Goal: Contribute content: Contribute content

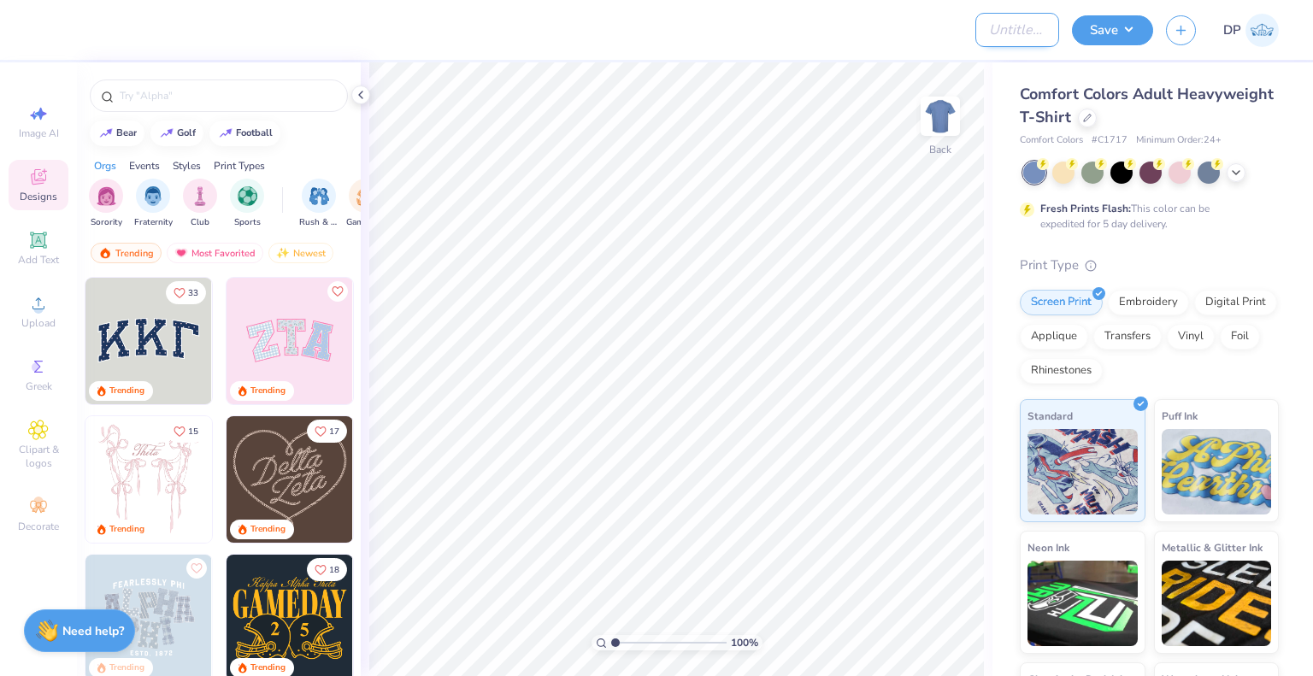
click at [981, 26] on input "Design Title" at bounding box center [1017, 30] width 84 height 34
paste input "Chemistry And Biochemistry Club"
type input "Chemistry And Biochemistry Club Merch"
click at [1128, 38] on button "Save" at bounding box center [1112, 28] width 81 height 30
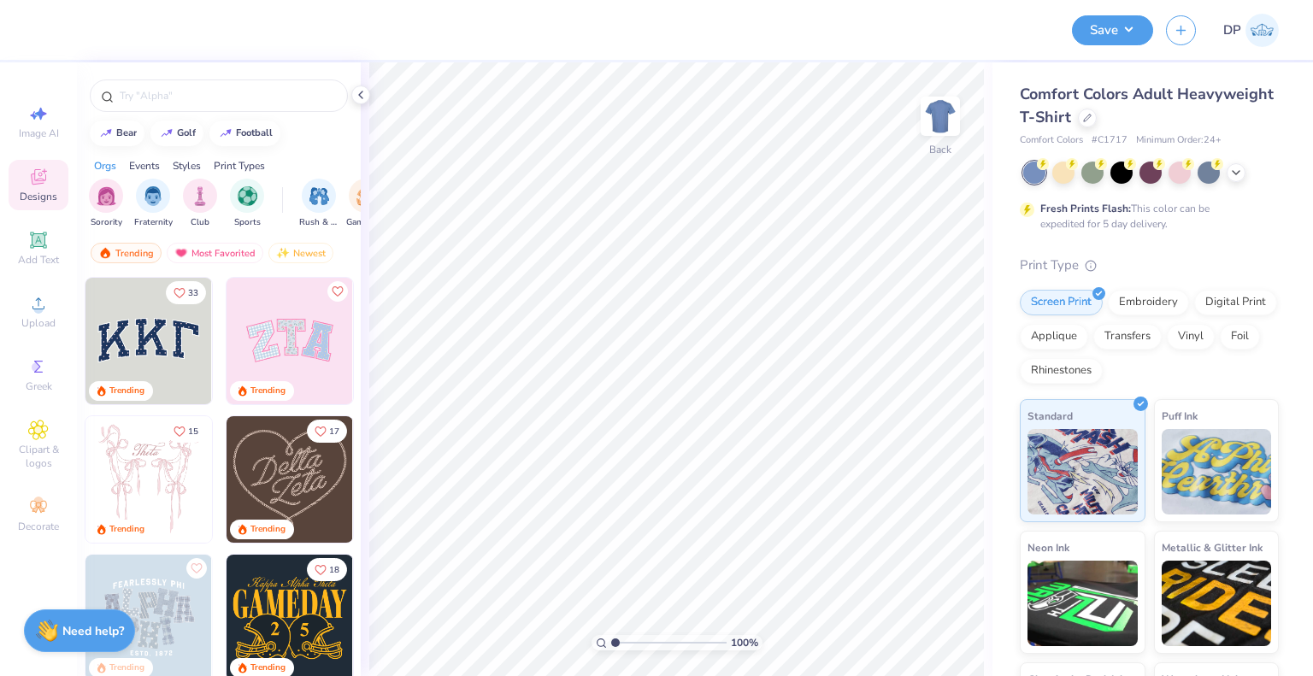
scroll to position [0, 0]
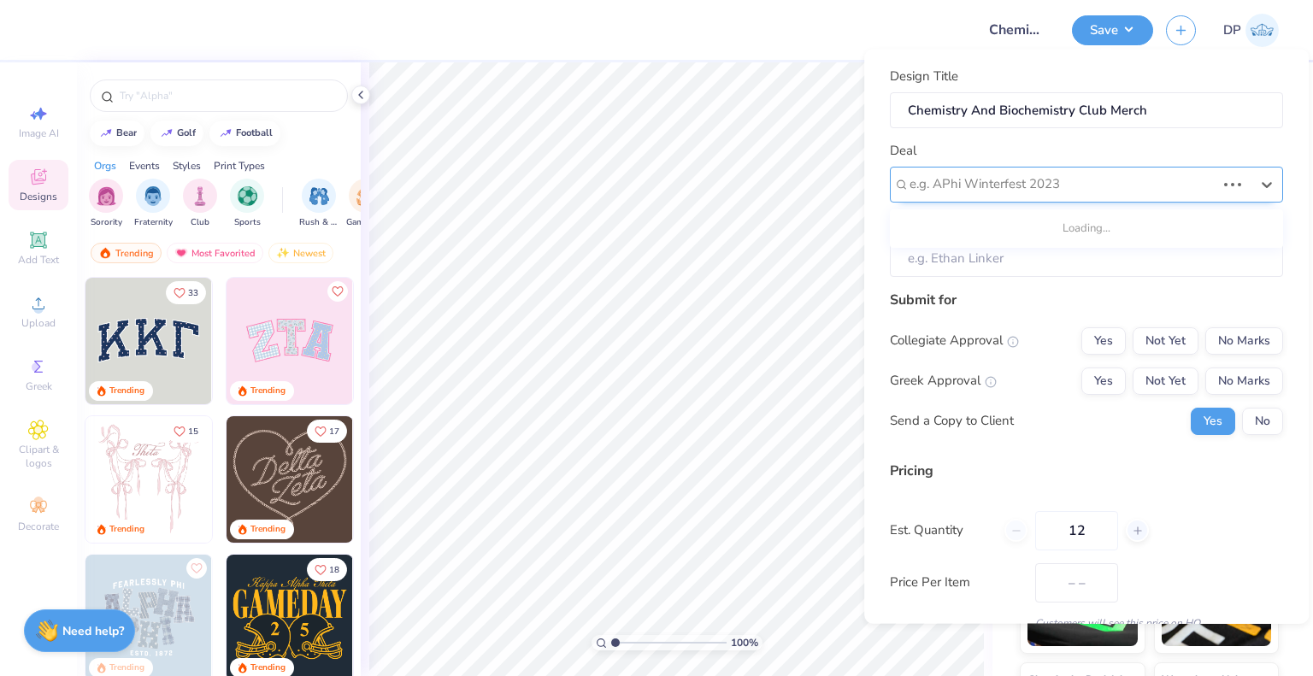
click at [969, 171] on div "e.g. APhi Winterfest 2023" at bounding box center [1062, 184] width 309 height 27
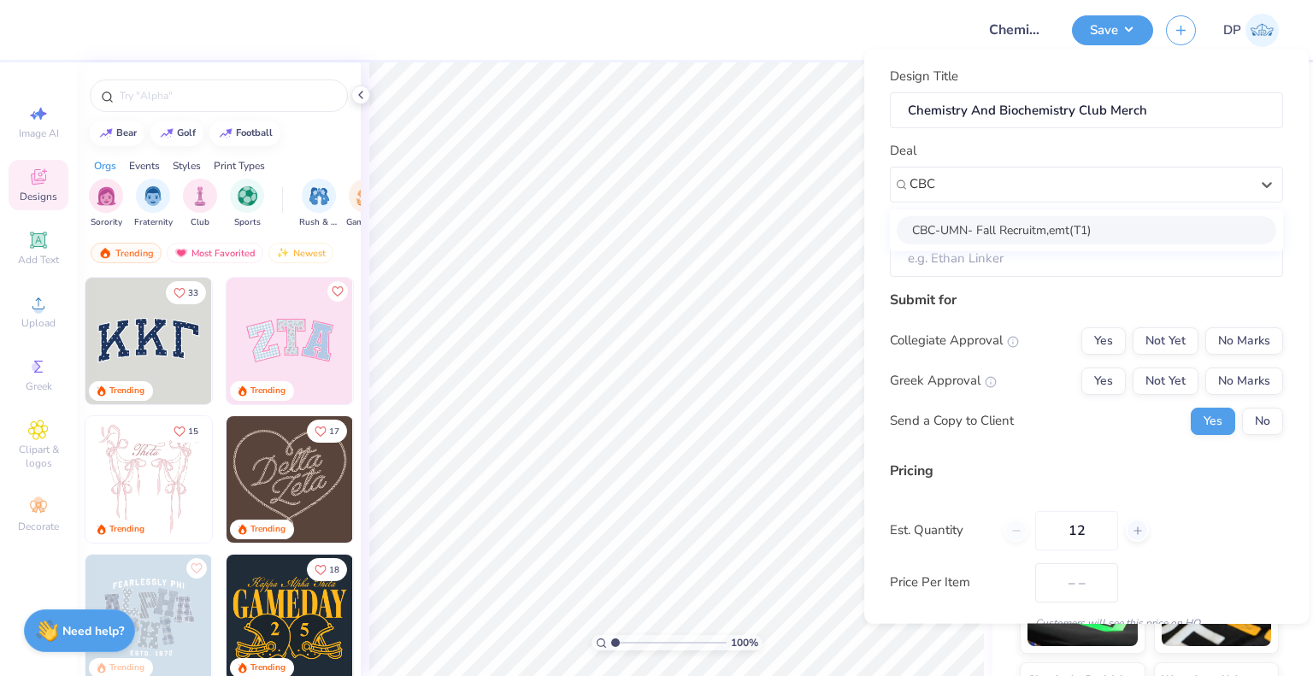
click at [1010, 227] on div "CBC-UMN- Fall Recruitm,emt(T1)" at bounding box center [1087, 229] width 380 height 28
type input "CBC"
type input "[PERSON_NAME]"
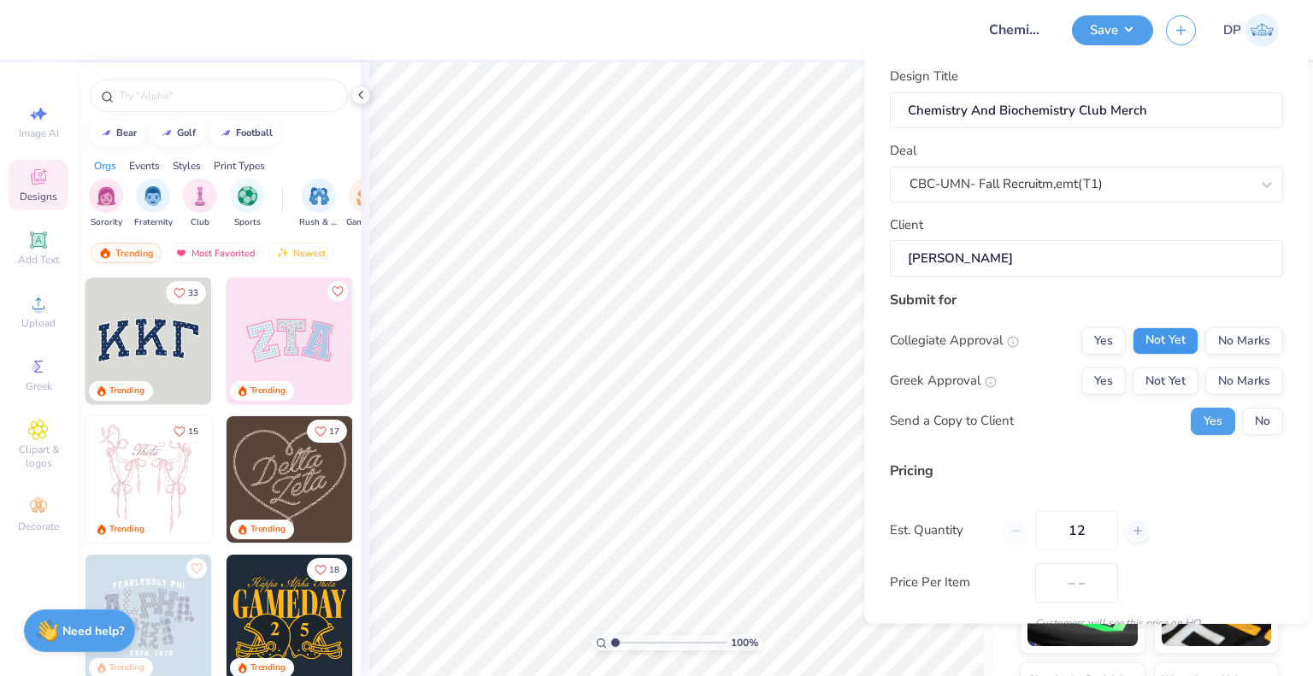
click at [1164, 338] on button "Not Yet" at bounding box center [1166, 340] width 66 height 27
click at [1157, 377] on button "Not Yet" at bounding box center [1166, 380] width 66 height 27
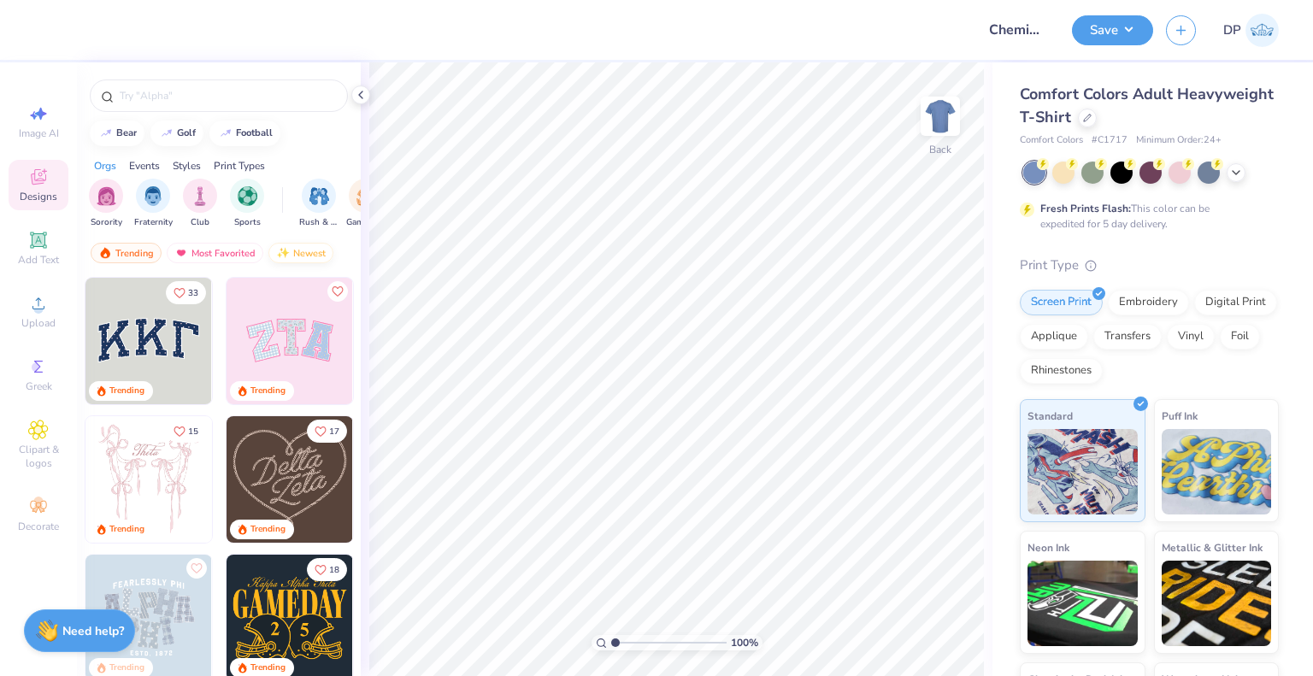
click at [294, 252] on div "Newest" at bounding box center [300, 253] width 65 height 21
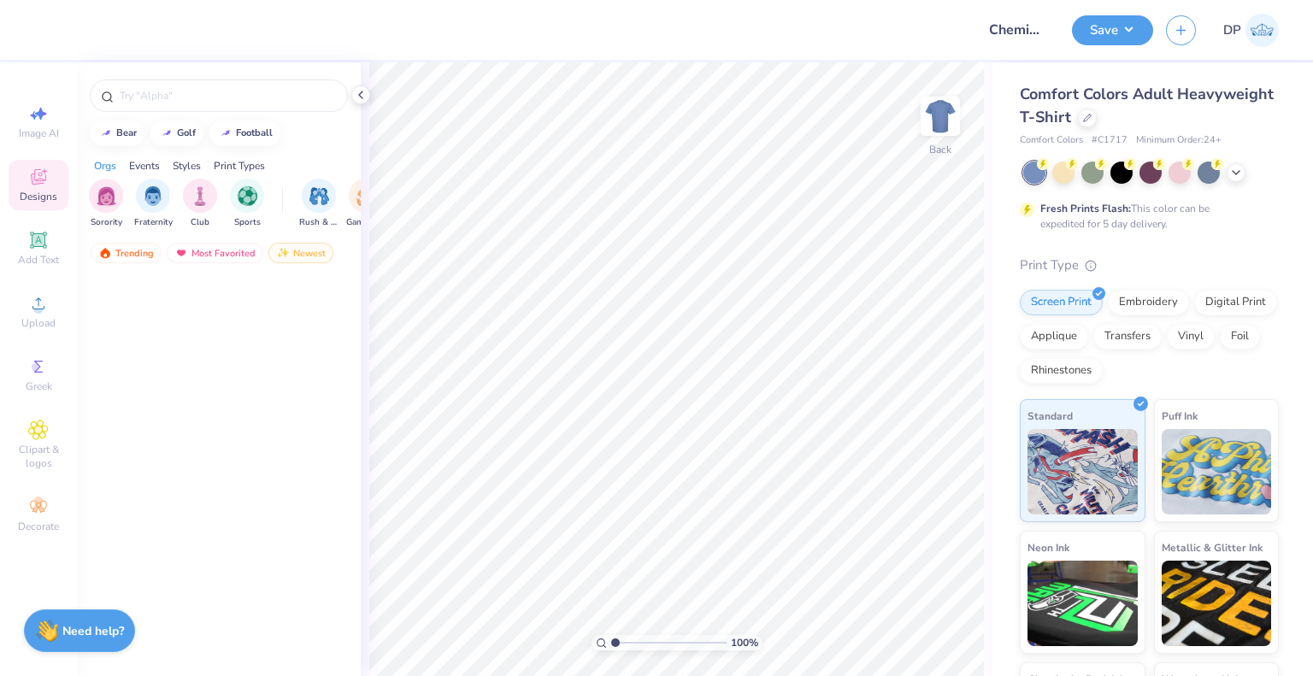
scroll to position [1197, 0]
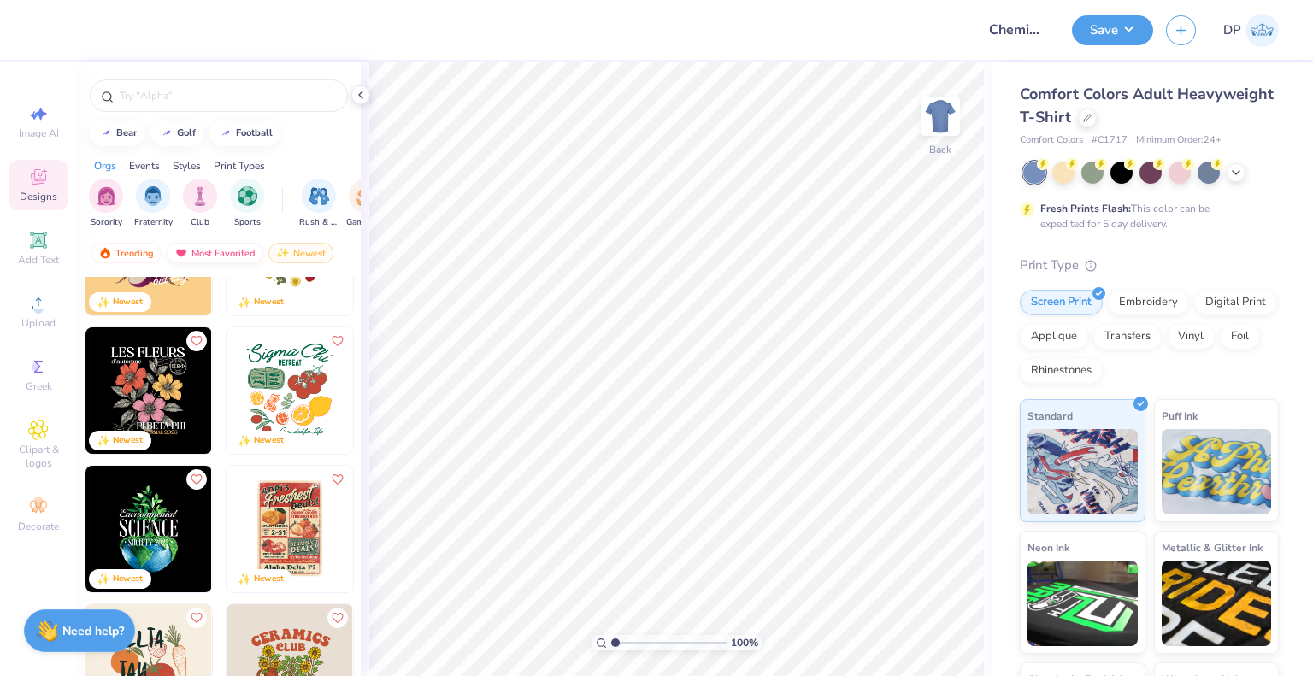
click at [233, 256] on div "Most Favorited" at bounding box center [215, 253] width 97 height 21
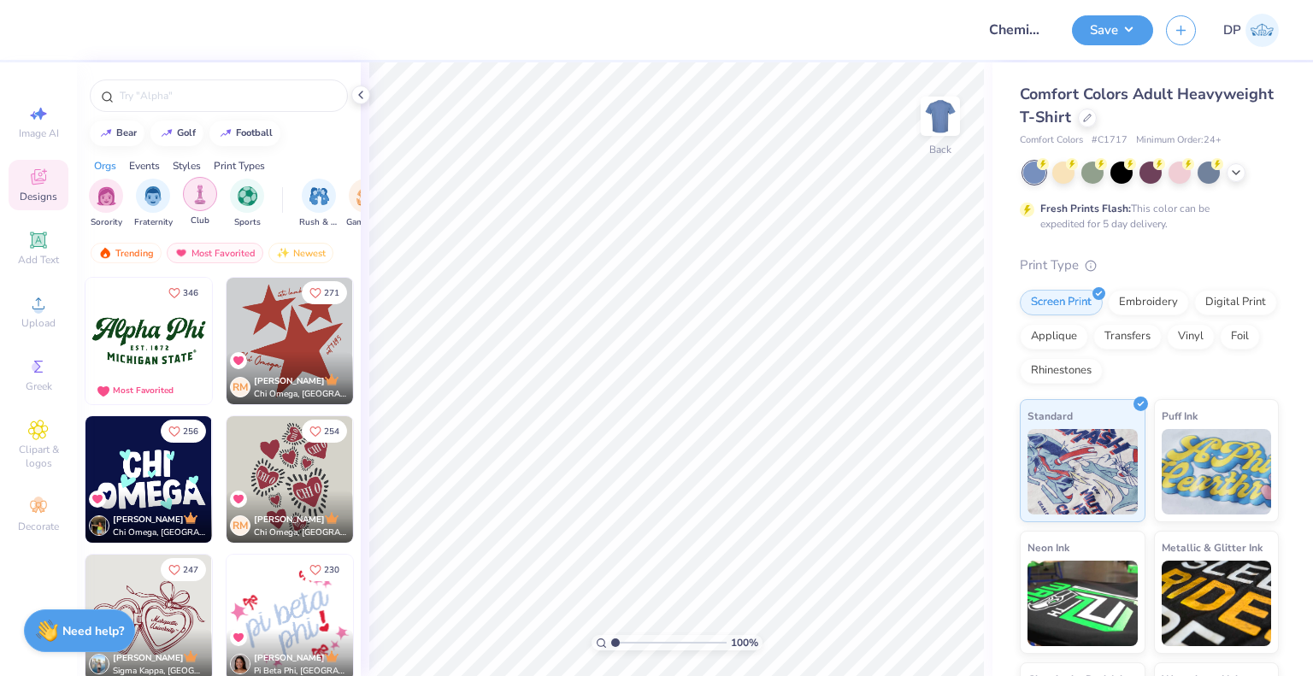
click at [204, 191] on img "filter for Club" at bounding box center [200, 195] width 19 height 20
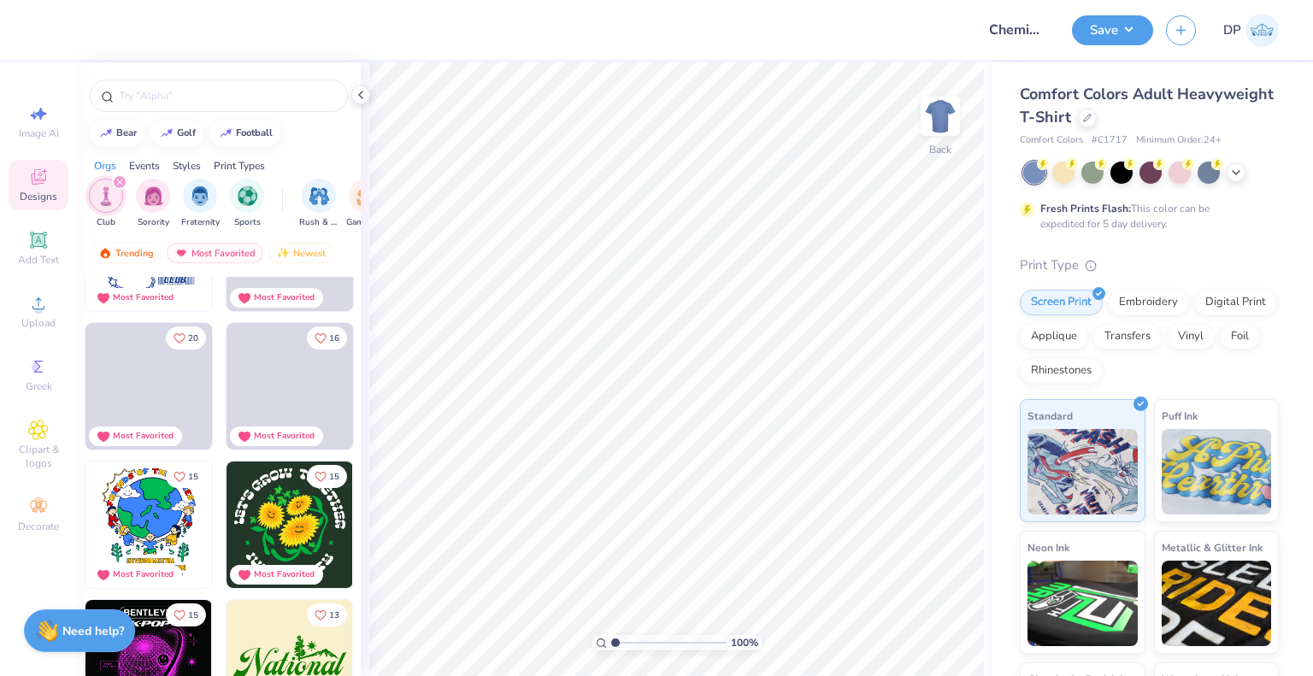
scroll to position [513, 0]
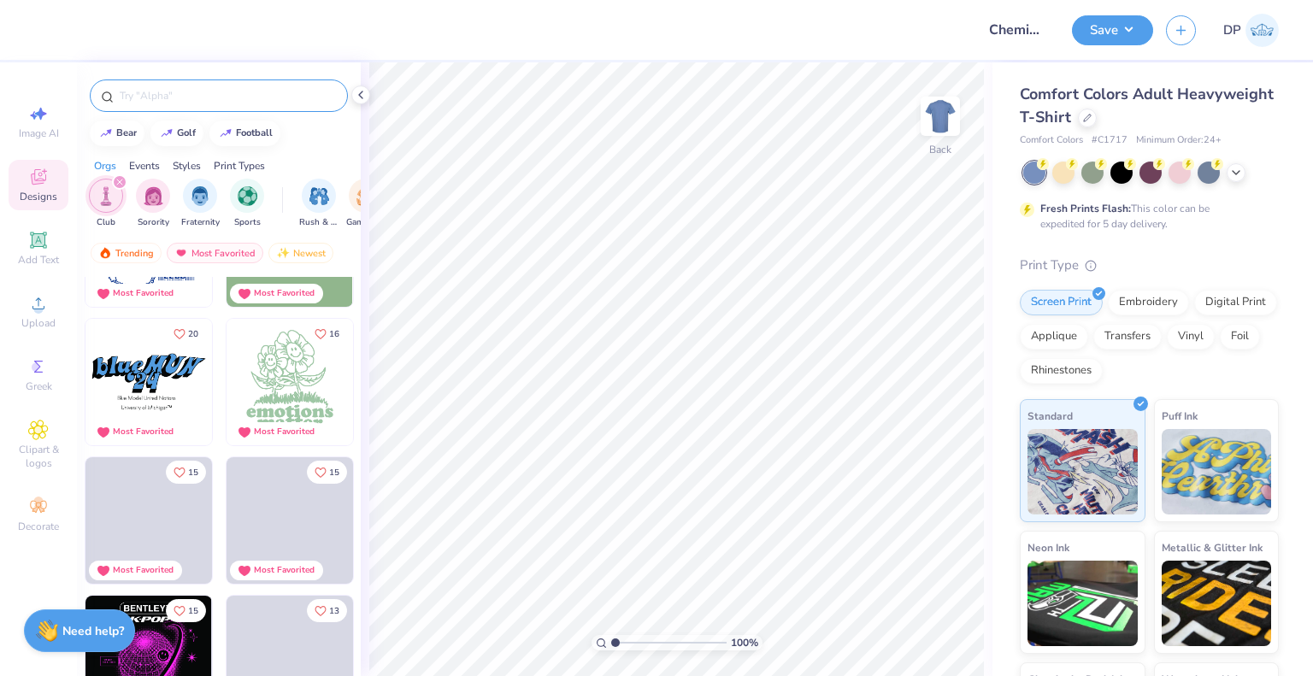
click at [198, 91] on input "text" at bounding box center [227, 95] width 219 height 17
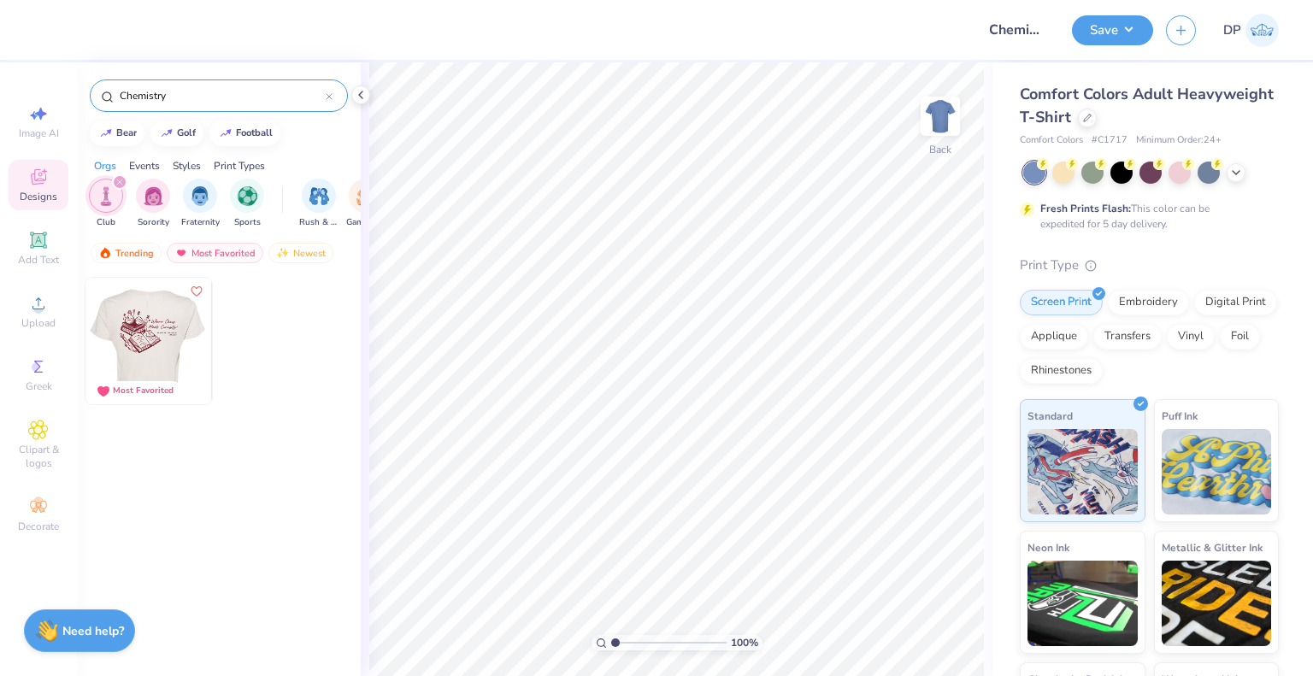
type input "Chemistry"
click at [202, 362] on img at bounding box center [148, 341] width 127 height 127
click at [228, 100] on input "Chemistry" at bounding box center [222, 95] width 208 height 17
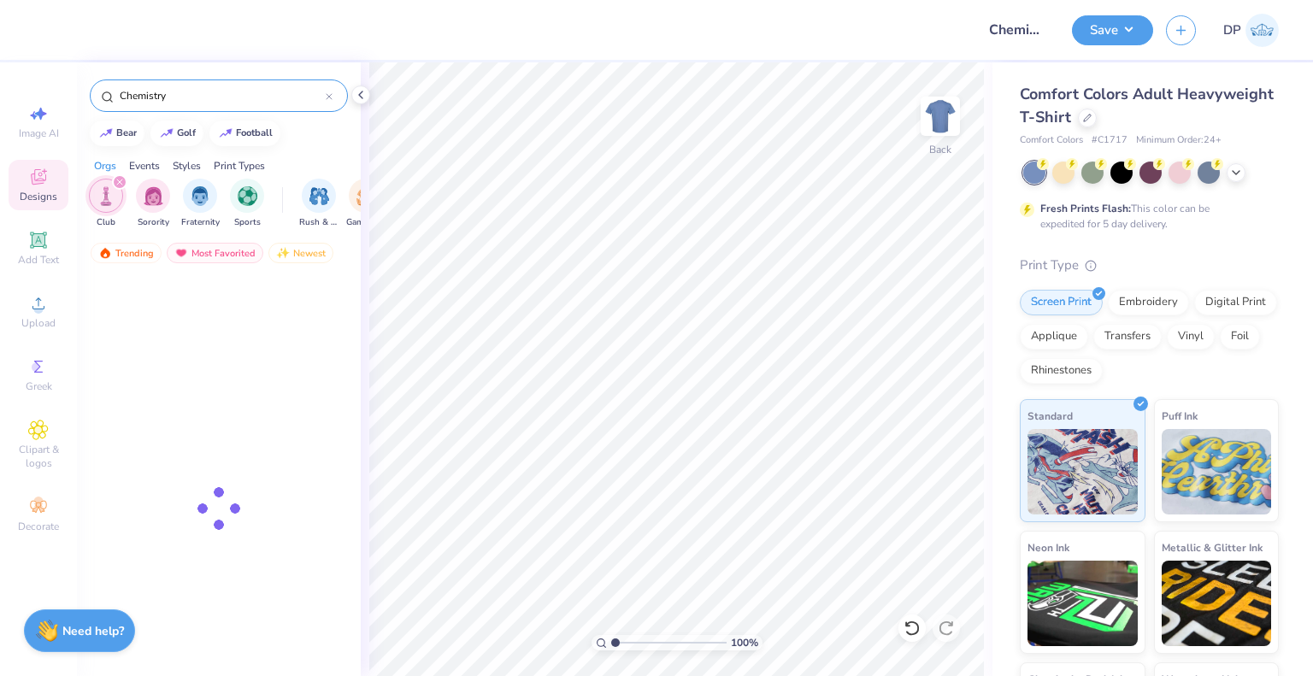
click at [228, 100] on input "Chemistry" at bounding box center [222, 95] width 208 height 17
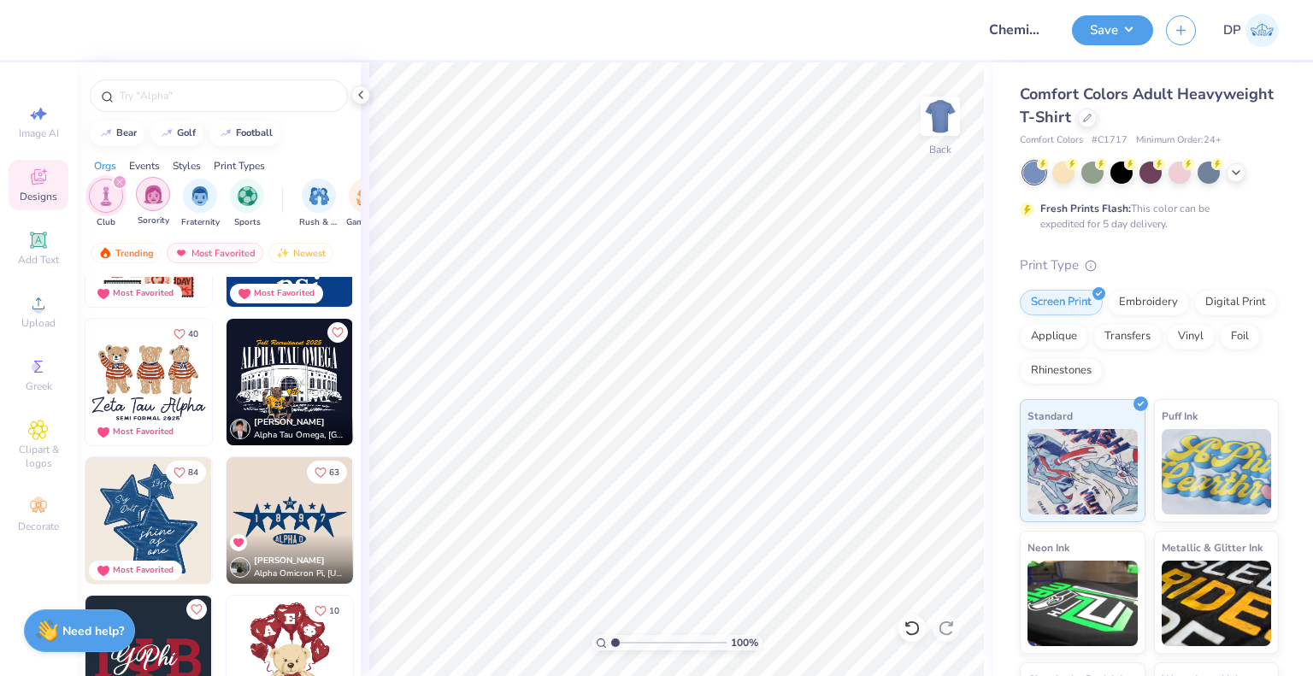
click at [153, 191] on img "filter for Sorority" at bounding box center [154, 195] width 20 height 20
click at [153, 191] on img "filter for Club" at bounding box center [153, 196] width 19 height 20
click at [109, 190] on img "filter for Sorority" at bounding box center [107, 196] width 20 height 20
click at [198, 198] on img "filter for Club" at bounding box center [200, 195] width 19 height 20
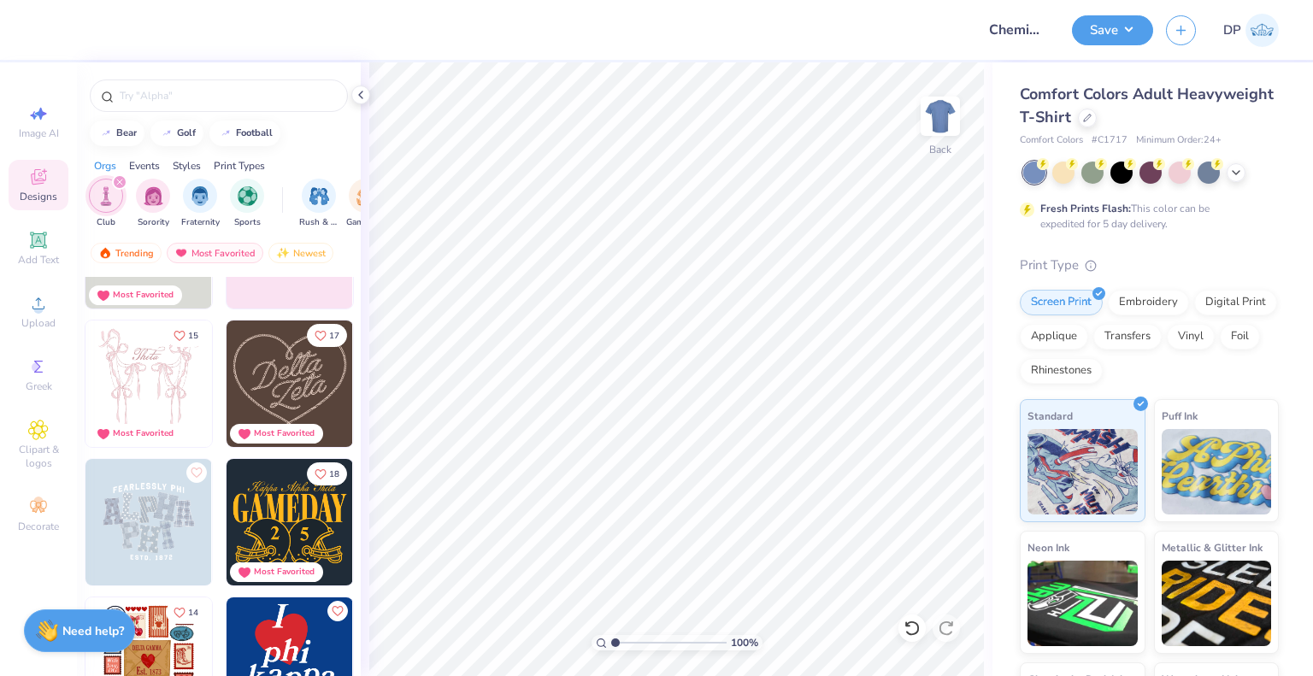
scroll to position [0, 0]
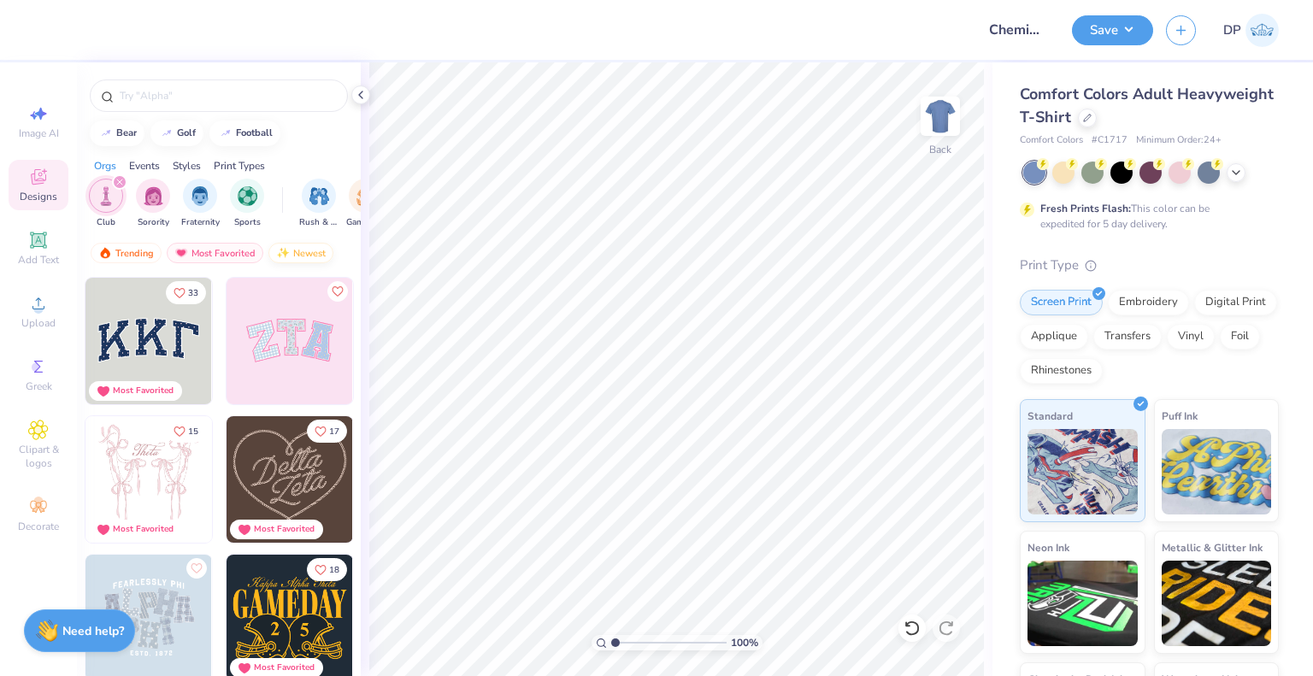
click at [298, 249] on div "Newest" at bounding box center [300, 253] width 65 height 21
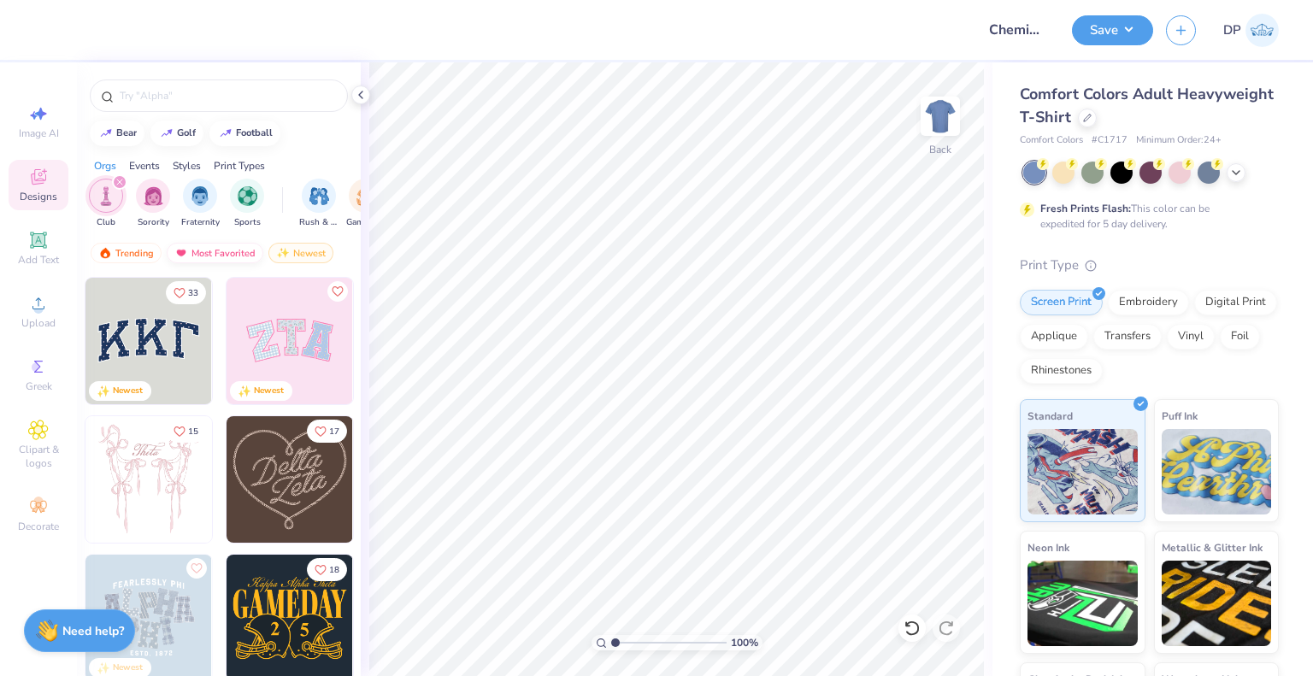
click at [230, 250] on div "Most Favorited" at bounding box center [215, 253] width 97 height 21
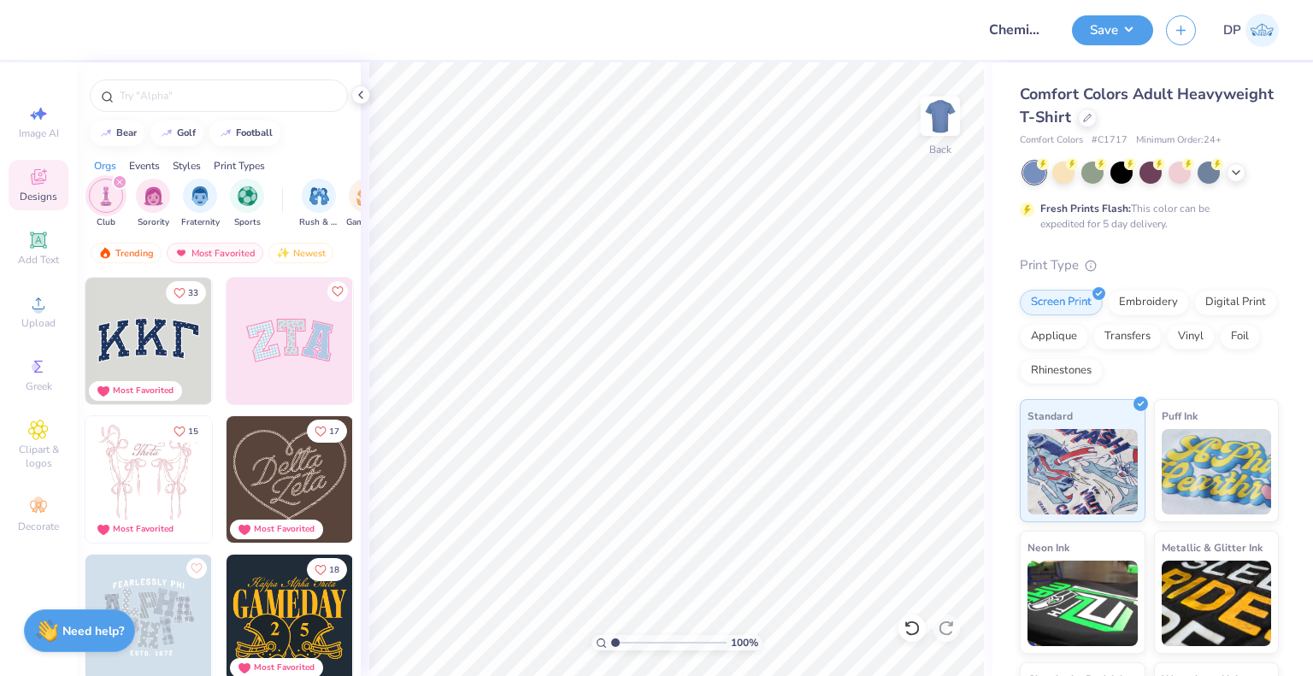
click at [120, 179] on icon "filter for Club" at bounding box center [119, 182] width 7 height 7
click at [205, 189] on img "filter for Club" at bounding box center [200, 195] width 19 height 20
click at [31, 244] on icon at bounding box center [38, 240] width 21 height 21
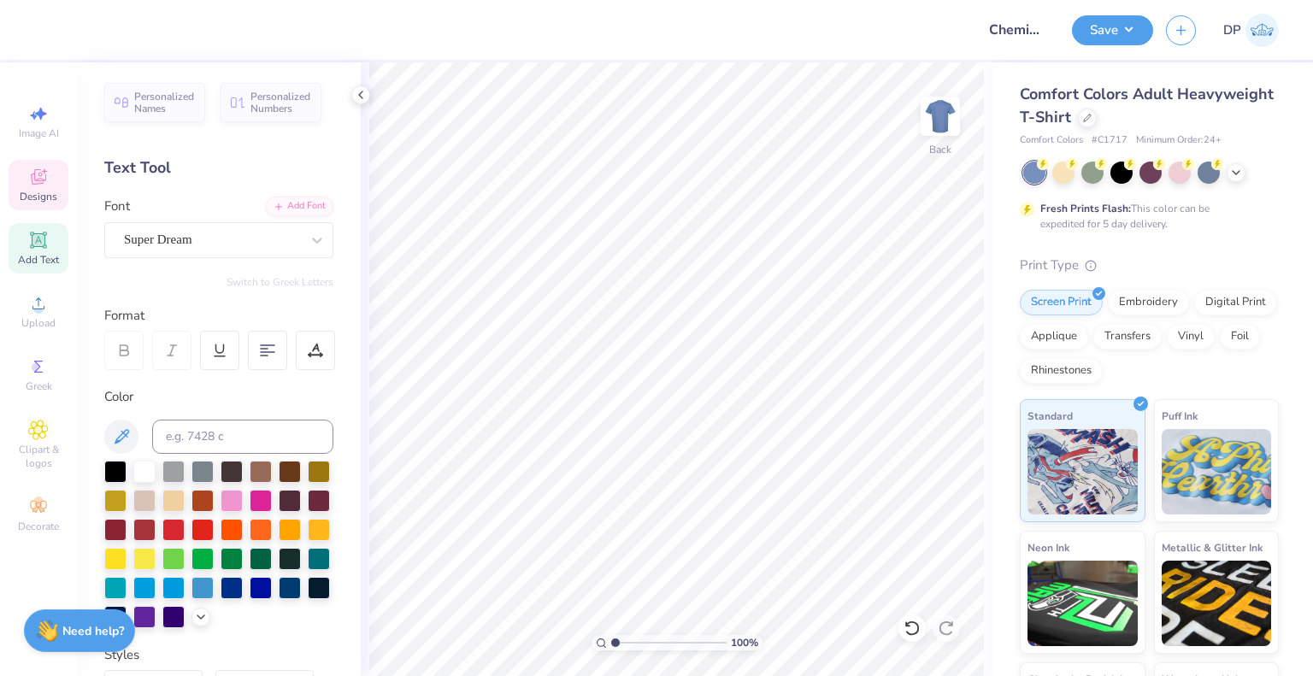
click at [58, 184] on div "Designs" at bounding box center [39, 185] width 60 height 50
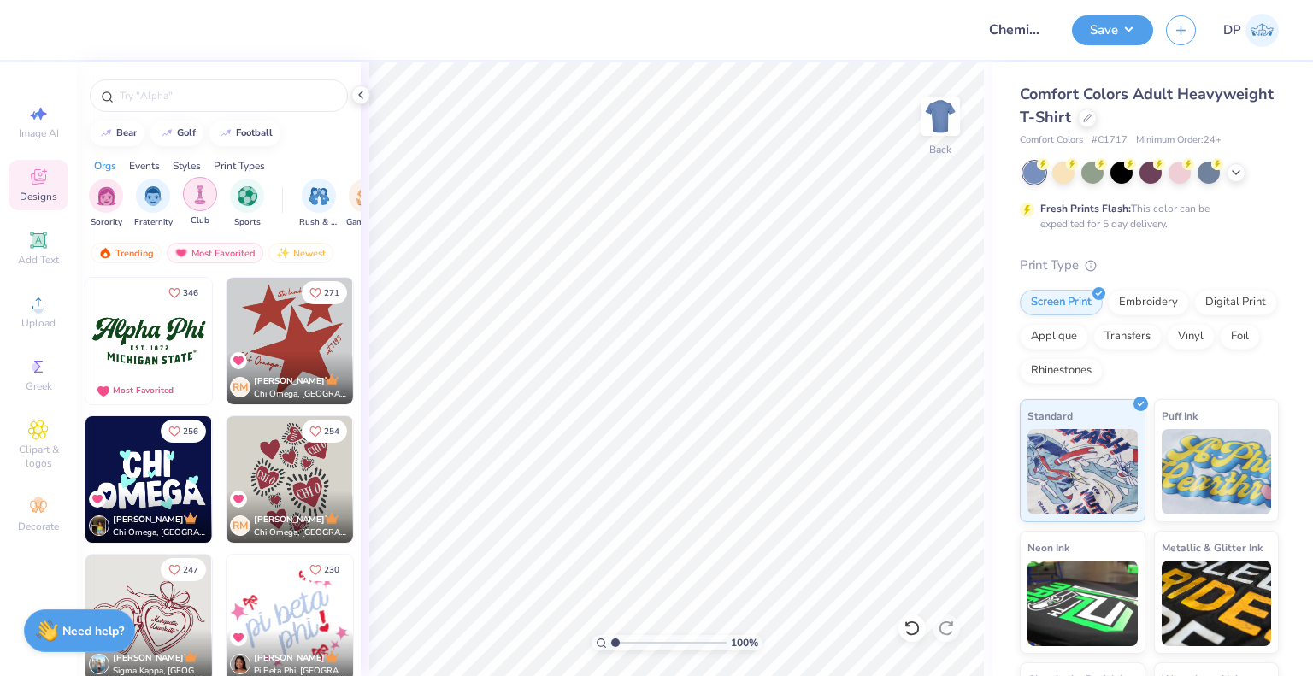
click at [197, 192] on img "filter for Club" at bounding box center [200, 195] width 19 height 20
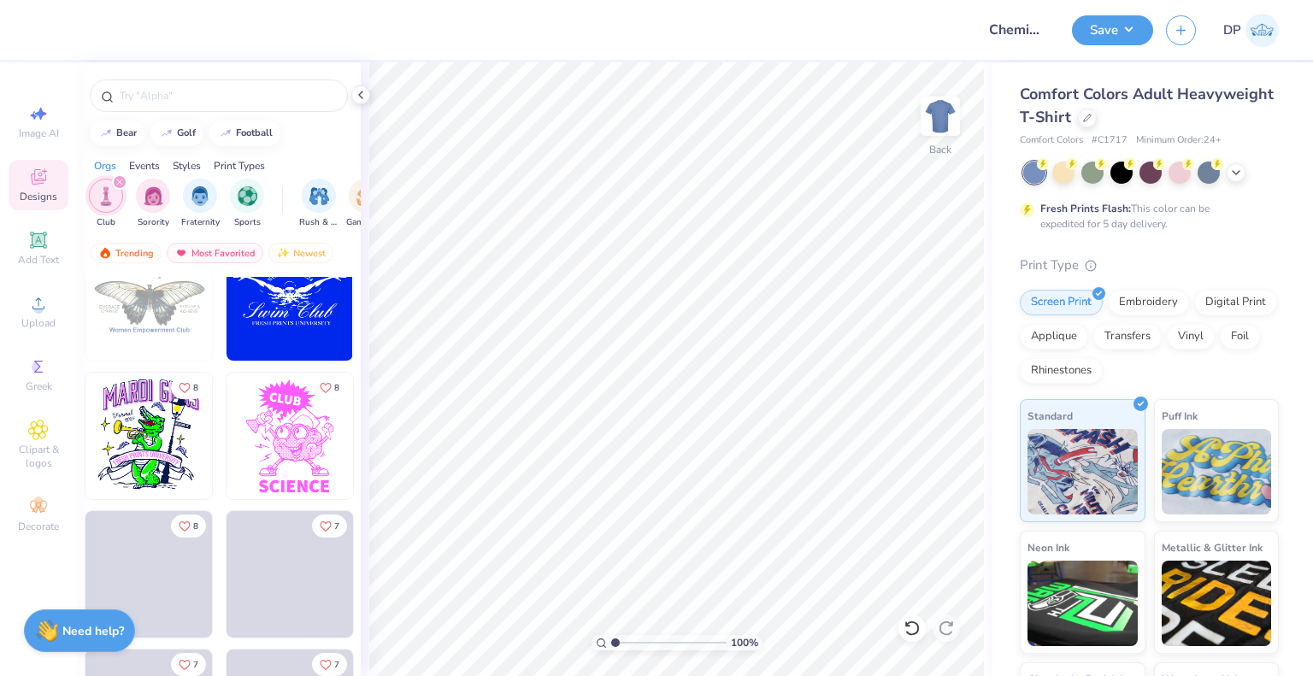
scroll to position [1710, 0]
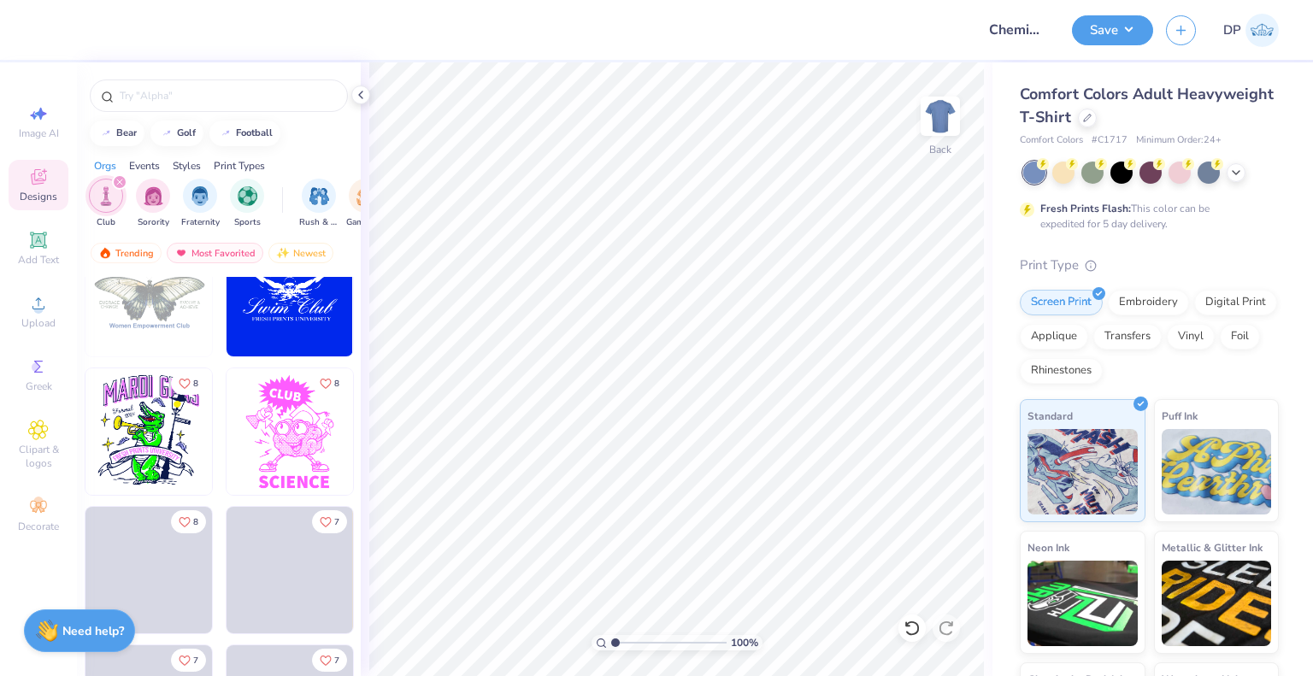
click at [298, 439] on img at bounding box center [290, 431] width 127 height 127
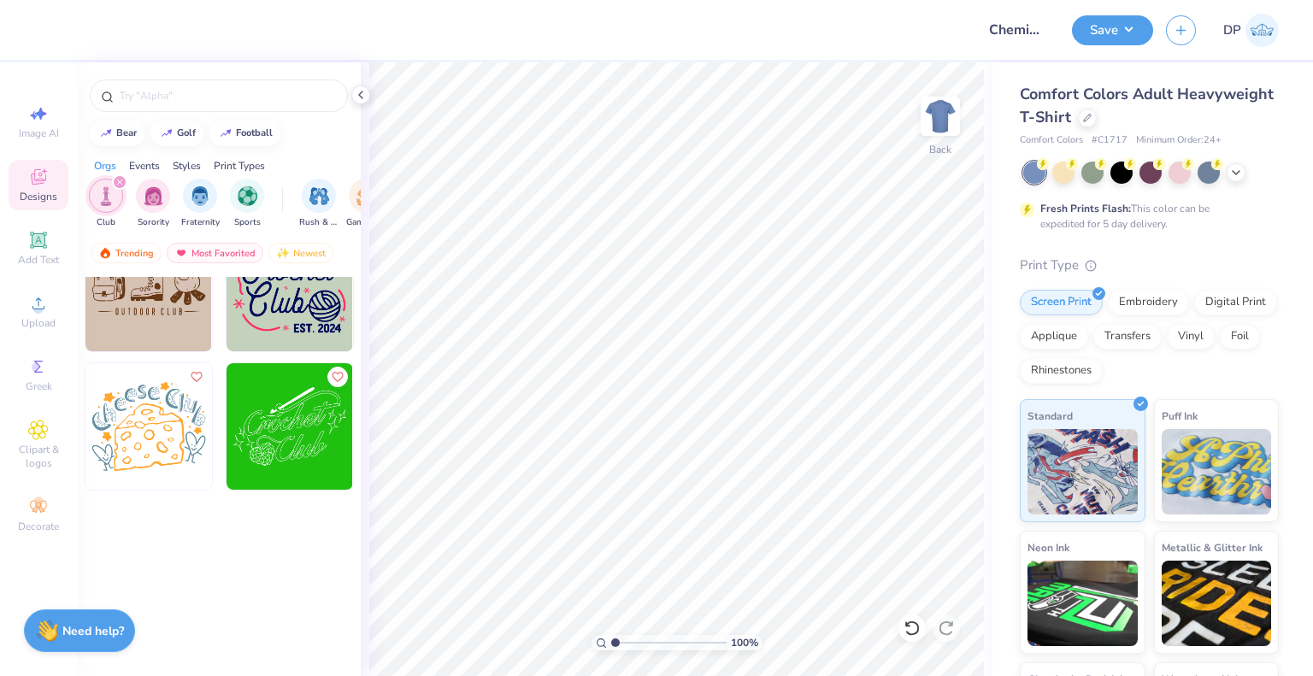
scroll to position [5772, 0]
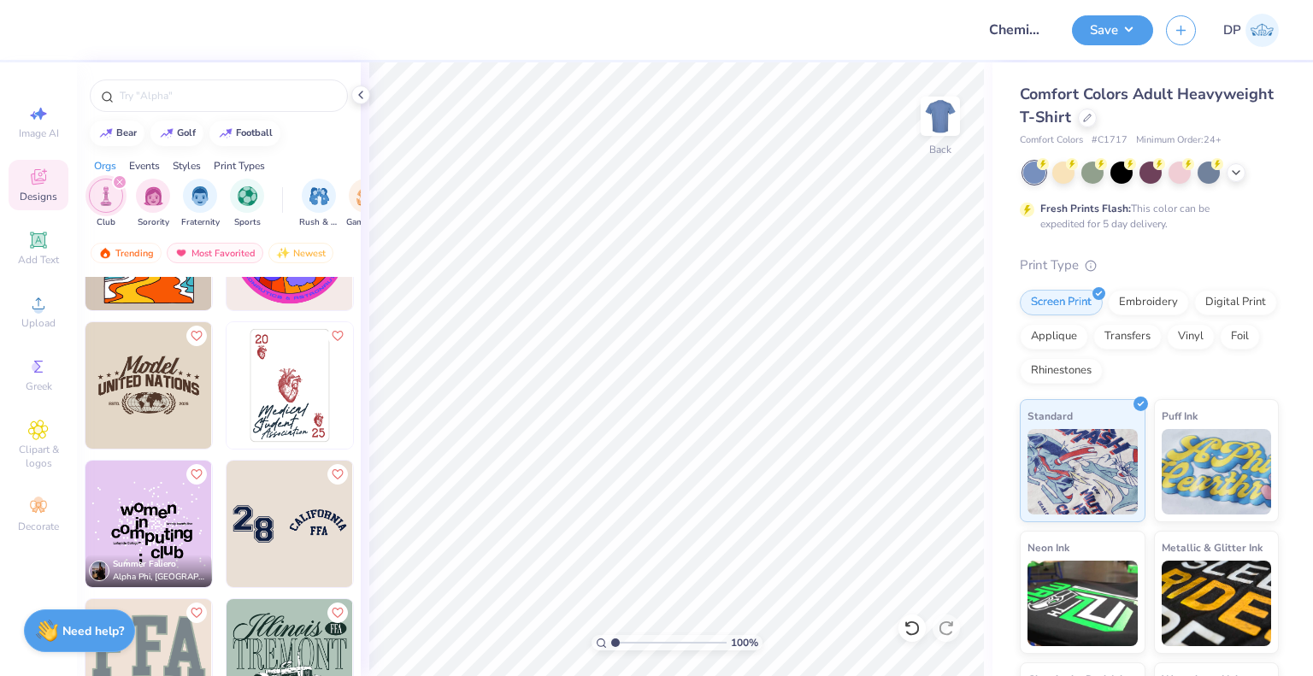
click at [301, 430] on img at bounding box center [290, 385] width 127 height 127
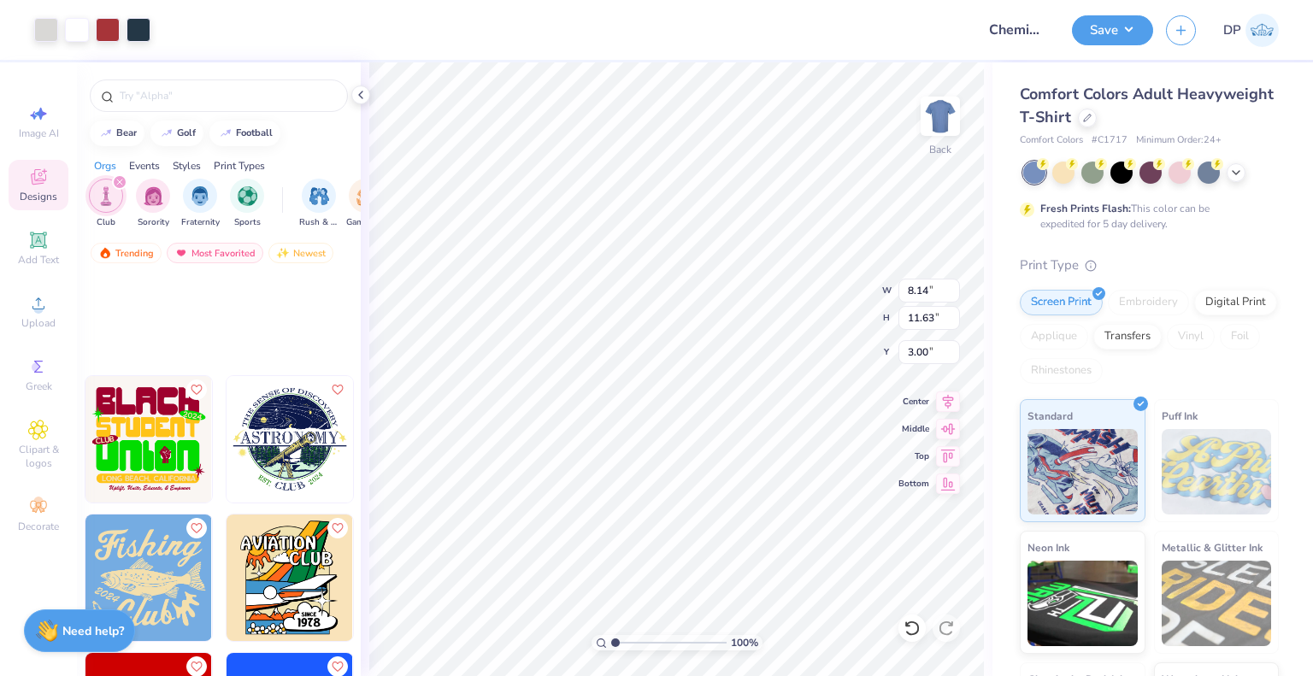
scroll to position [6969, 0]
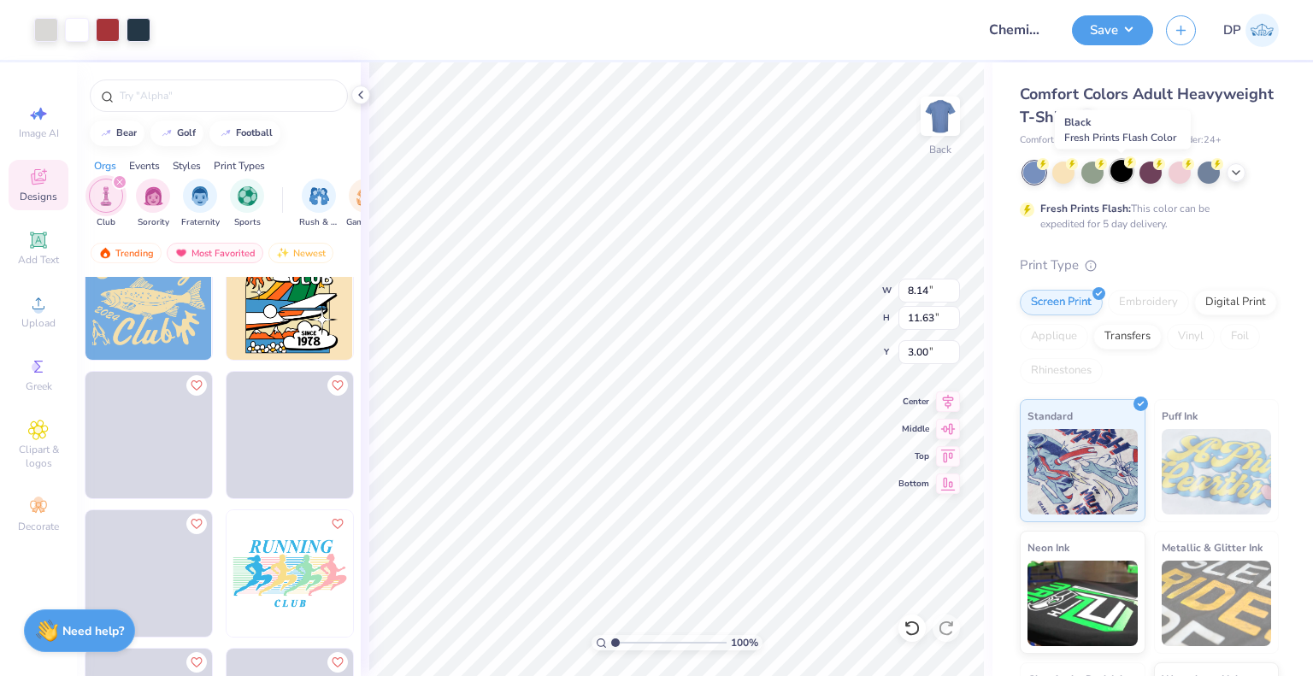
click at [1122, 174] on div at bounding box center [1121, 171] width 22 height 22
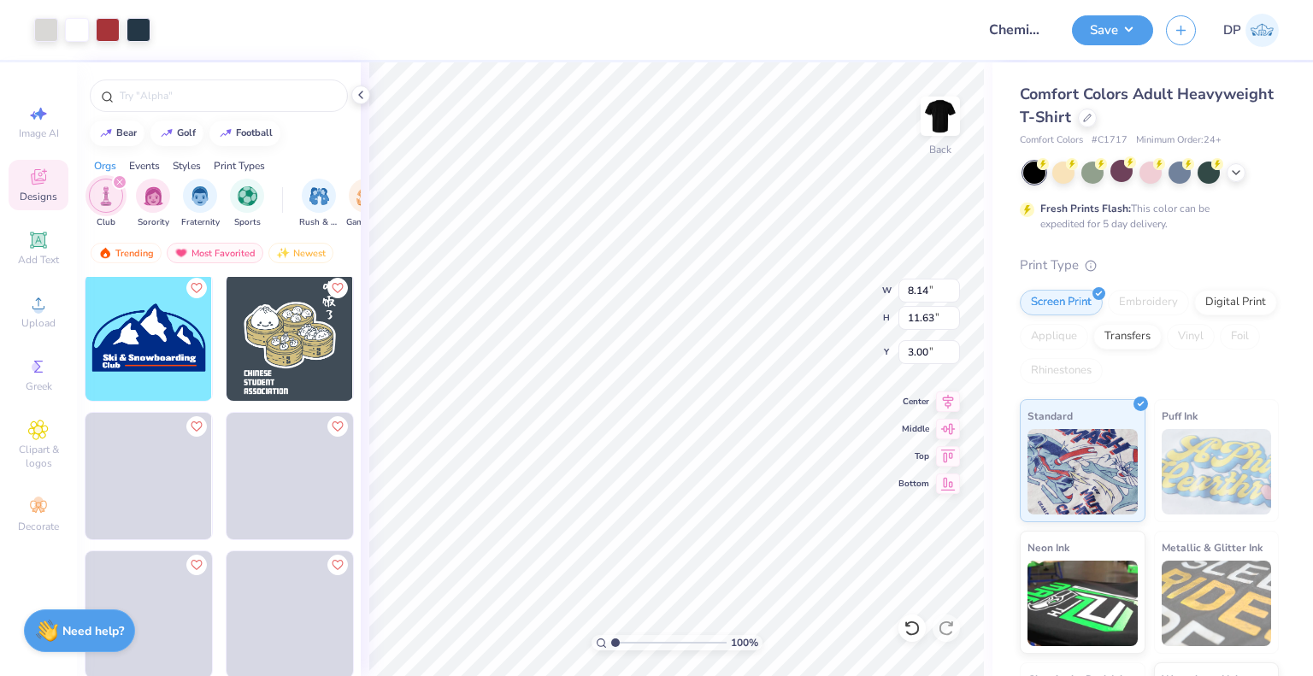
scroll to position [7567, 0]
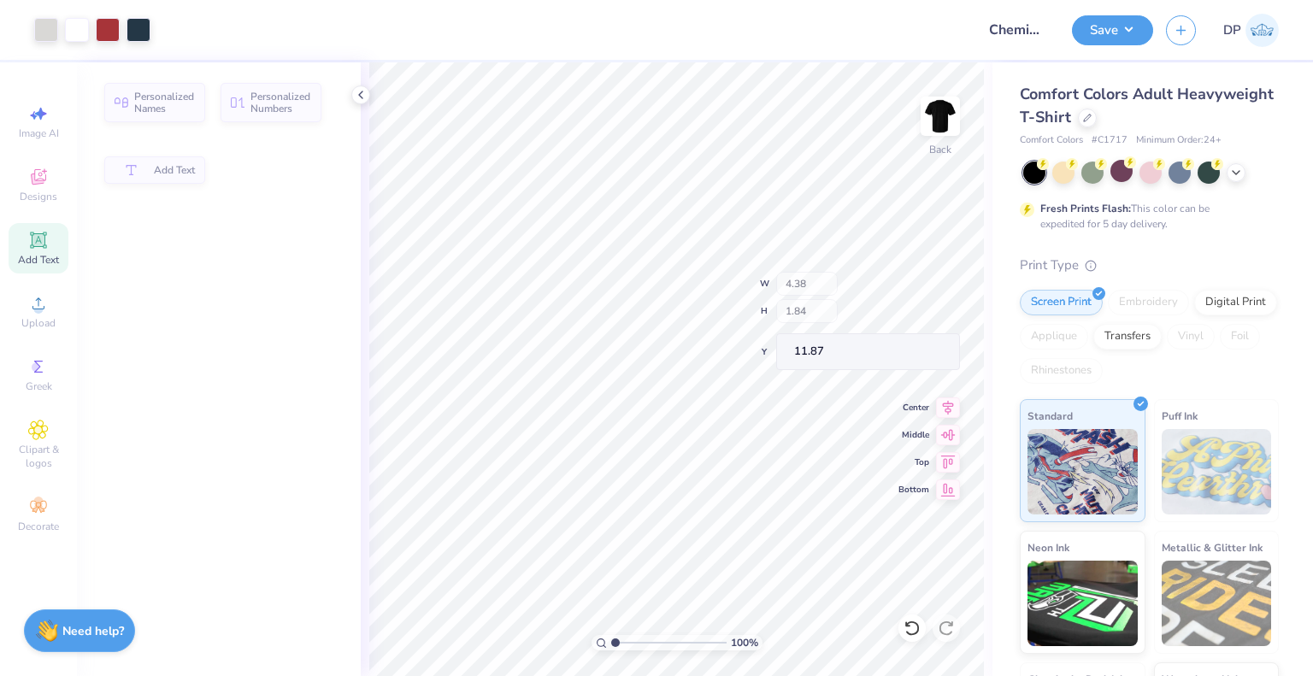
type input "4.38"
type input "1.84"
type input "11.87"
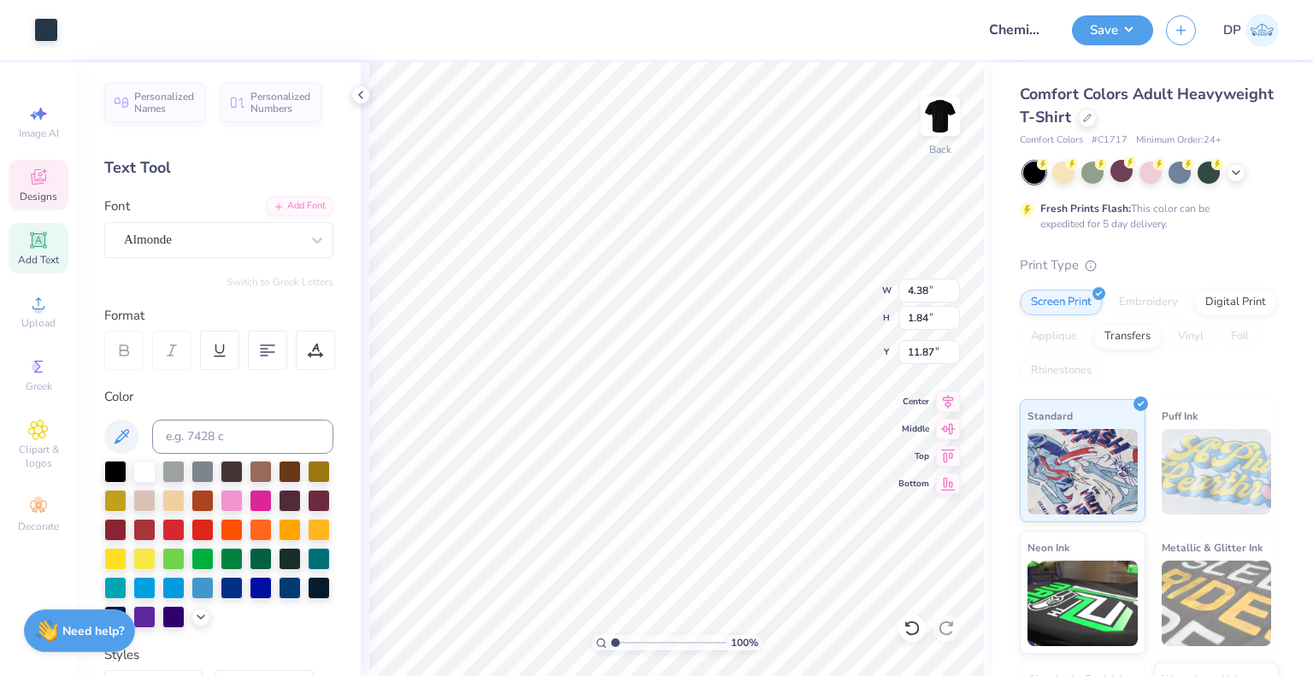
type input "5.11"
type input "1.61"
type input "10.63"
type textarea "Chemistry And Biochemistry Club"
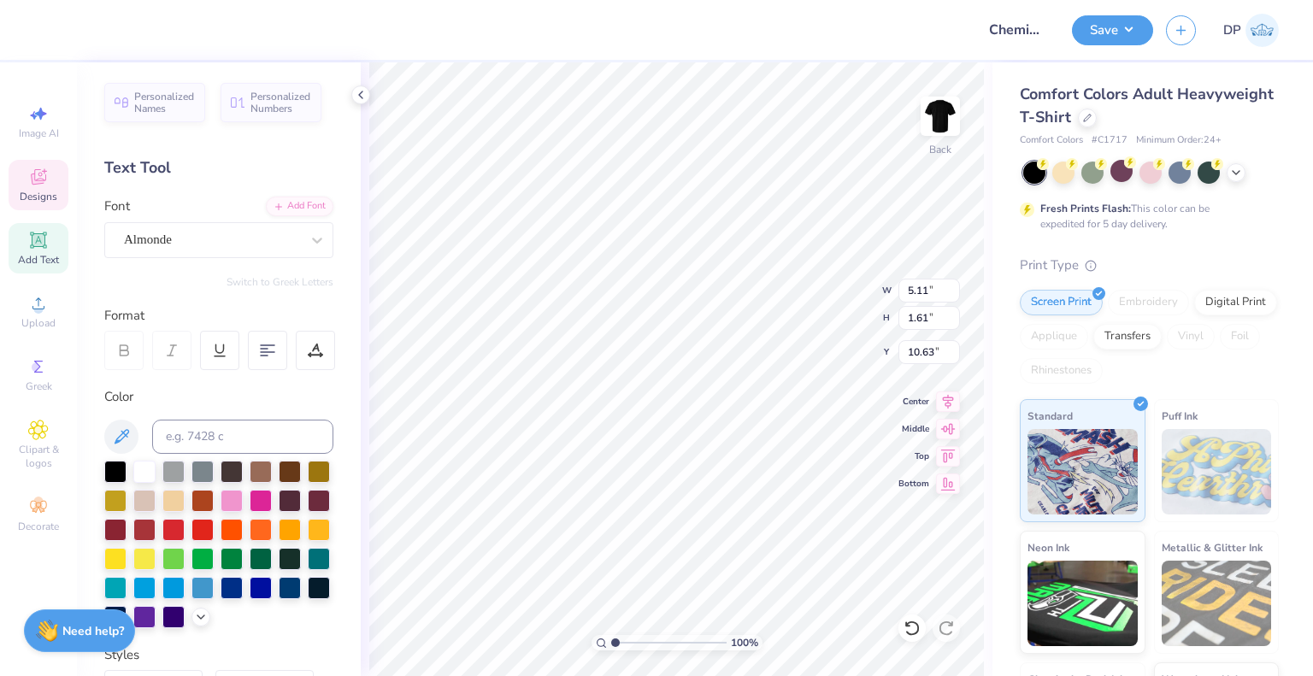
scroll to position [14, 5]
click at [952, 341] on div "100 % Back W 5.11 5.11 " H 1.61 1.61 " Y 10.63 10.63 " Center Middle Top Bottom" at bounding box center [677, 369] width 632 height 614
type input "8.14"
type input "11.63"
type input "3.00"
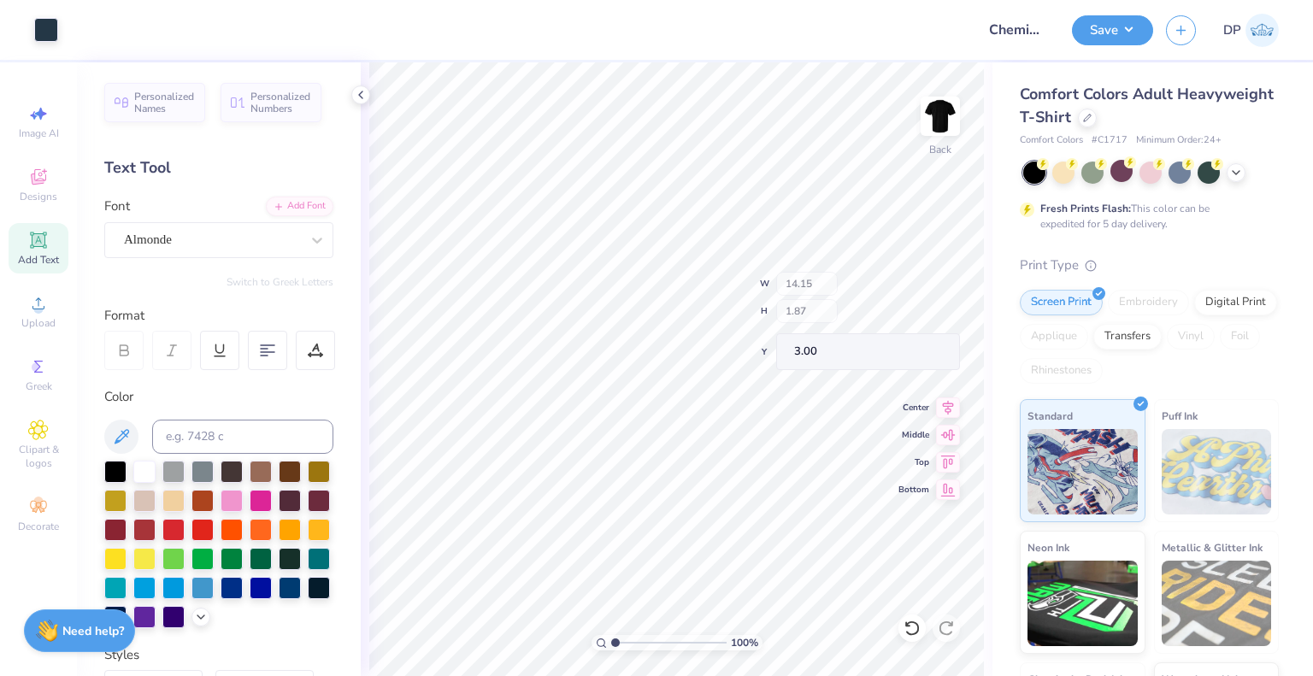
type input "3.00"
click at [41, 27] on div at bounding box center [46, 28] width 24 height 24
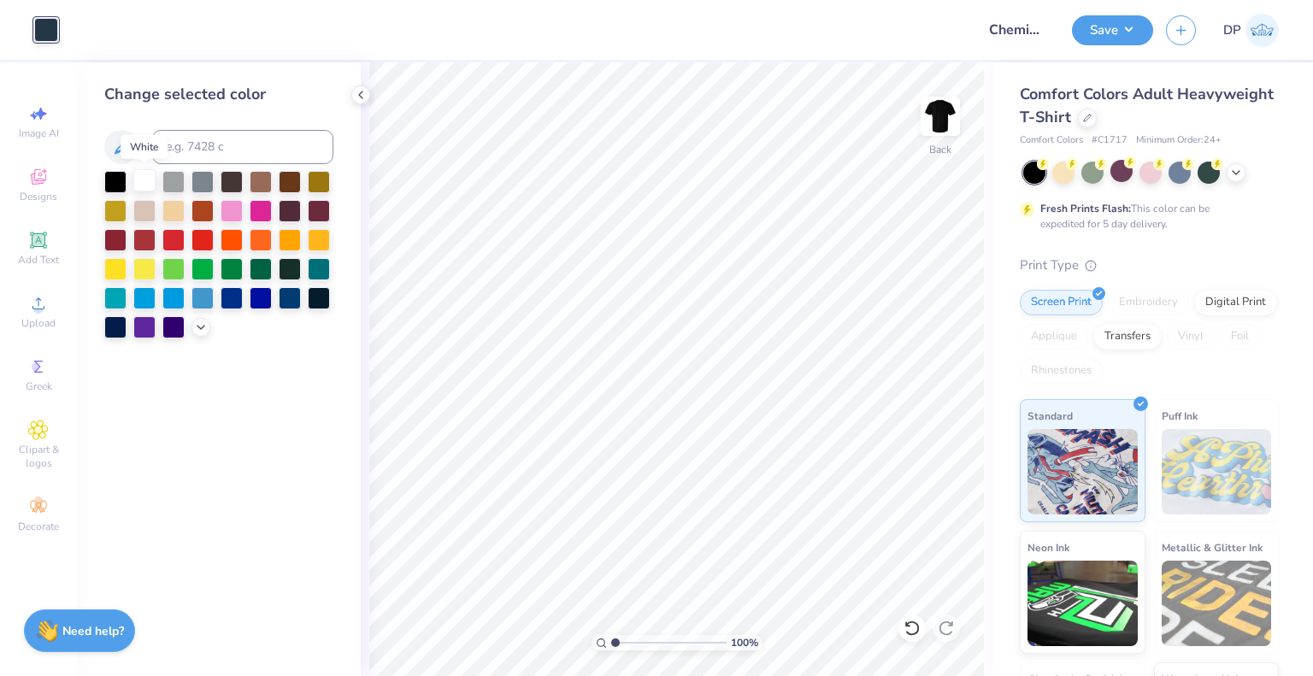
click at [146, 190] on div at bounding box center [144, 180] width 22 height 22
click at [352, 95] on div at bounding box center [360, 94] width 19 height 19
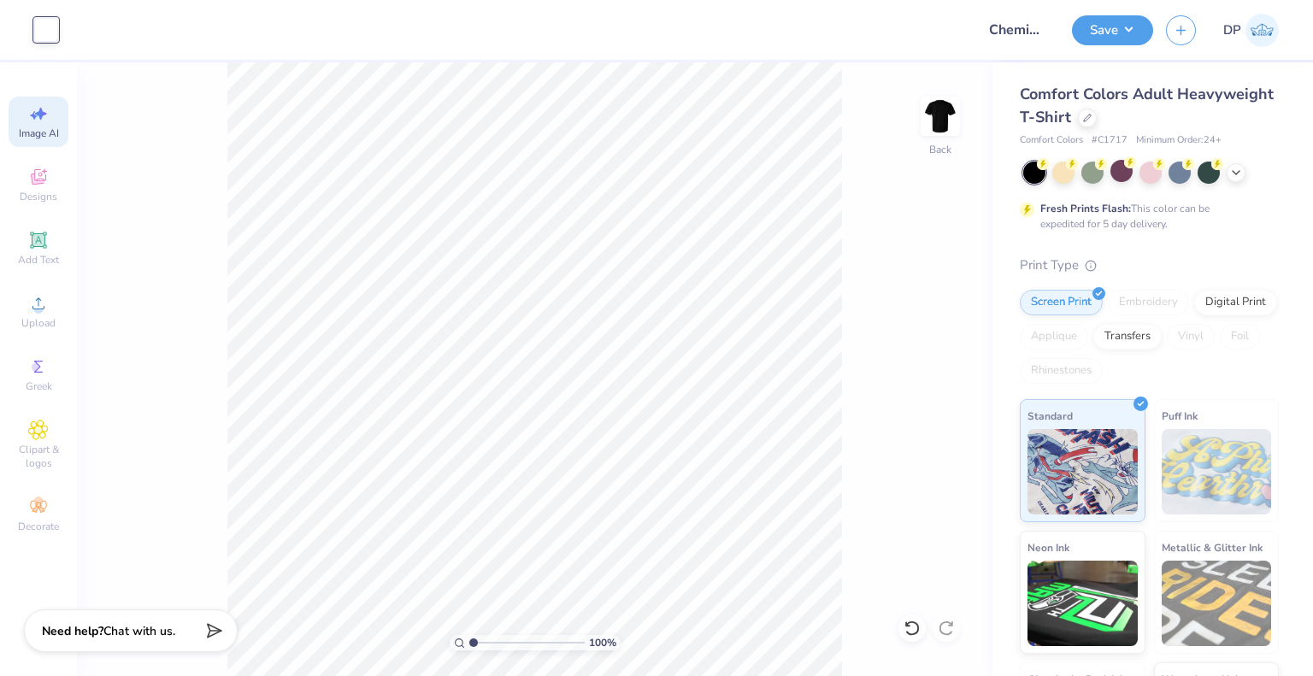
click at [35, 136] on span "Image AI" at bounding box center [39, 134] width 40 height 14
select select "4"
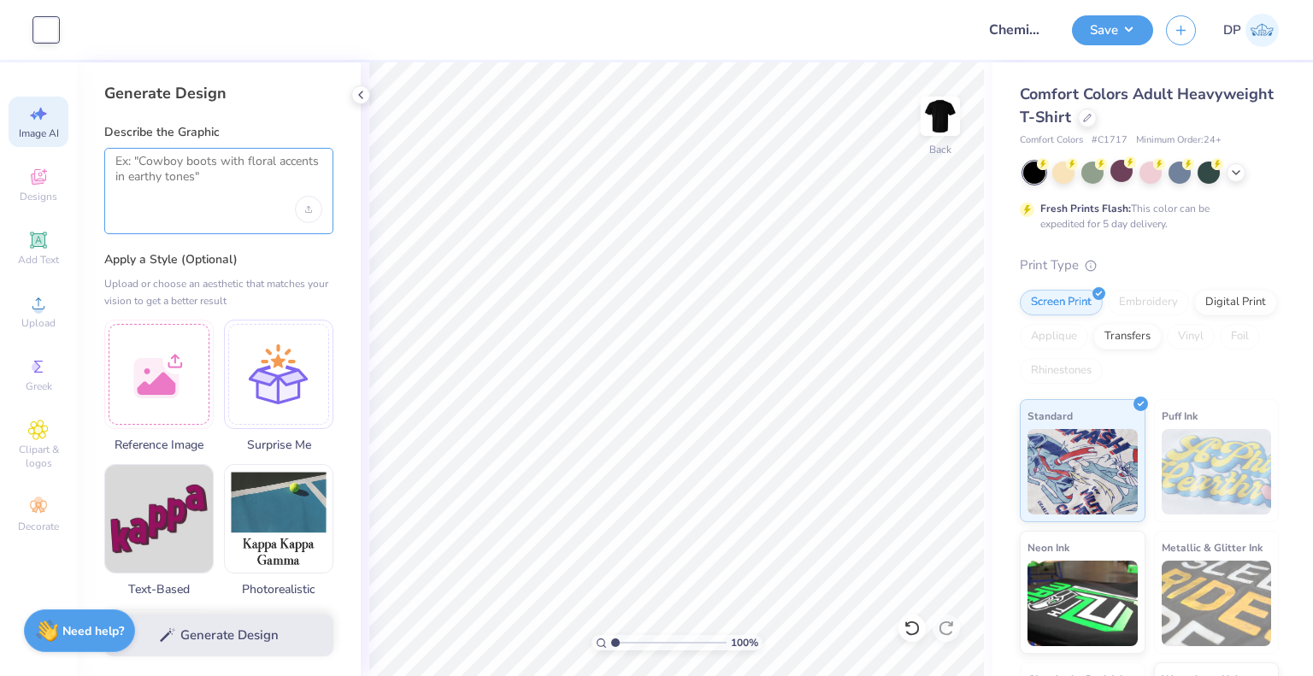
click at [205, 172] on textarea at bounding box center [218, 175] width 207 height 43
paste textarea "Chemistry And Biochemistry Club"
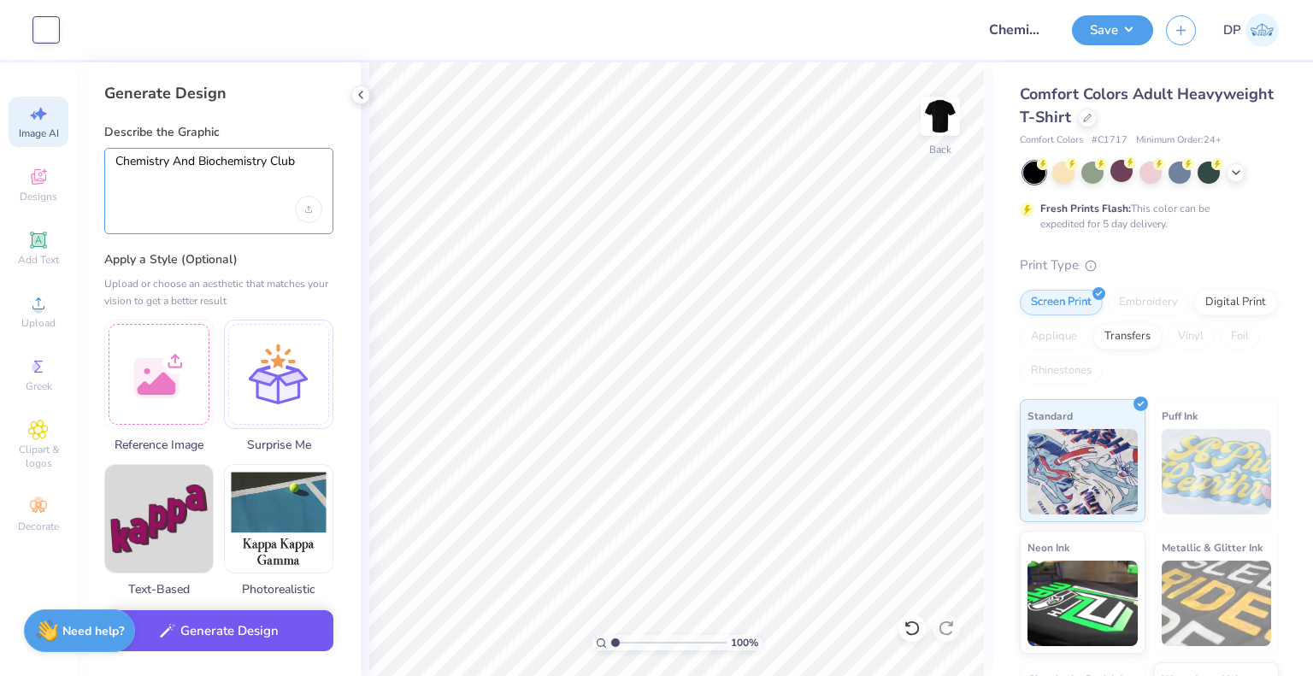
type textarea "Chemistry And Biochemistry Club"
click at [256, 633] on button "Generate Design" at bounding box center [218, 631] width 229 height 42
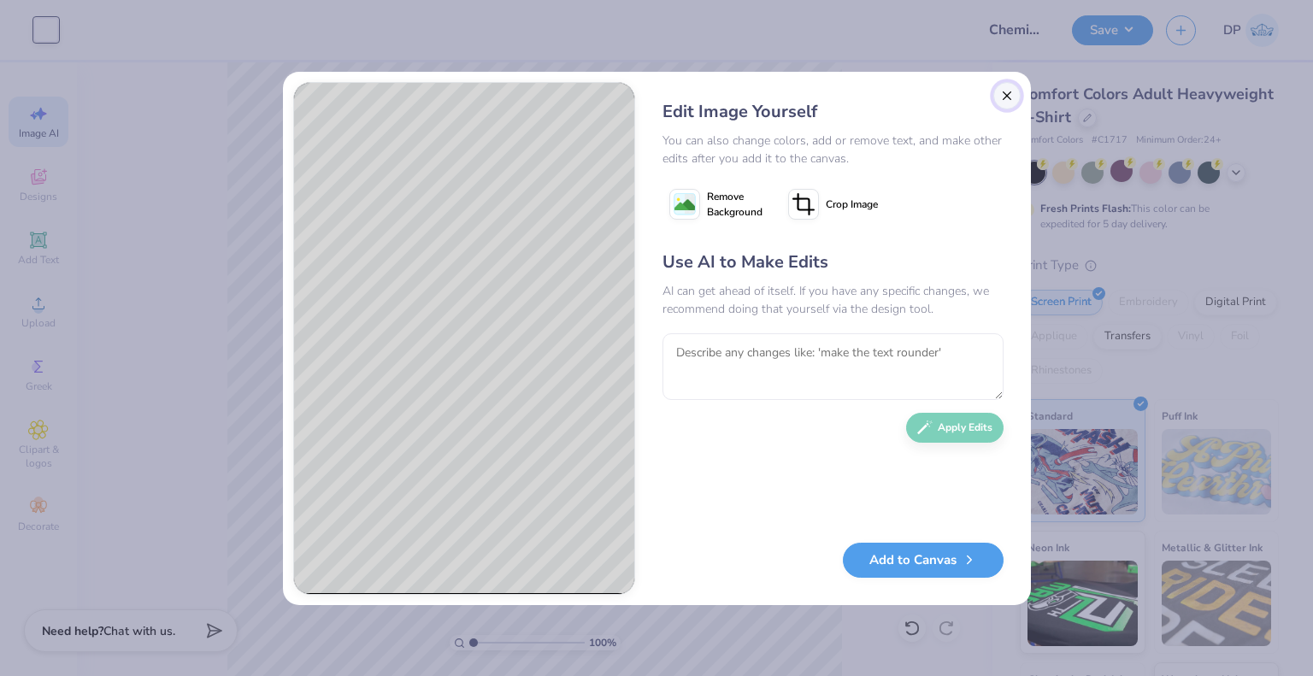
click at [1005, 94] on button "Close" at bounding box center [1006, 95] width 27 height 27
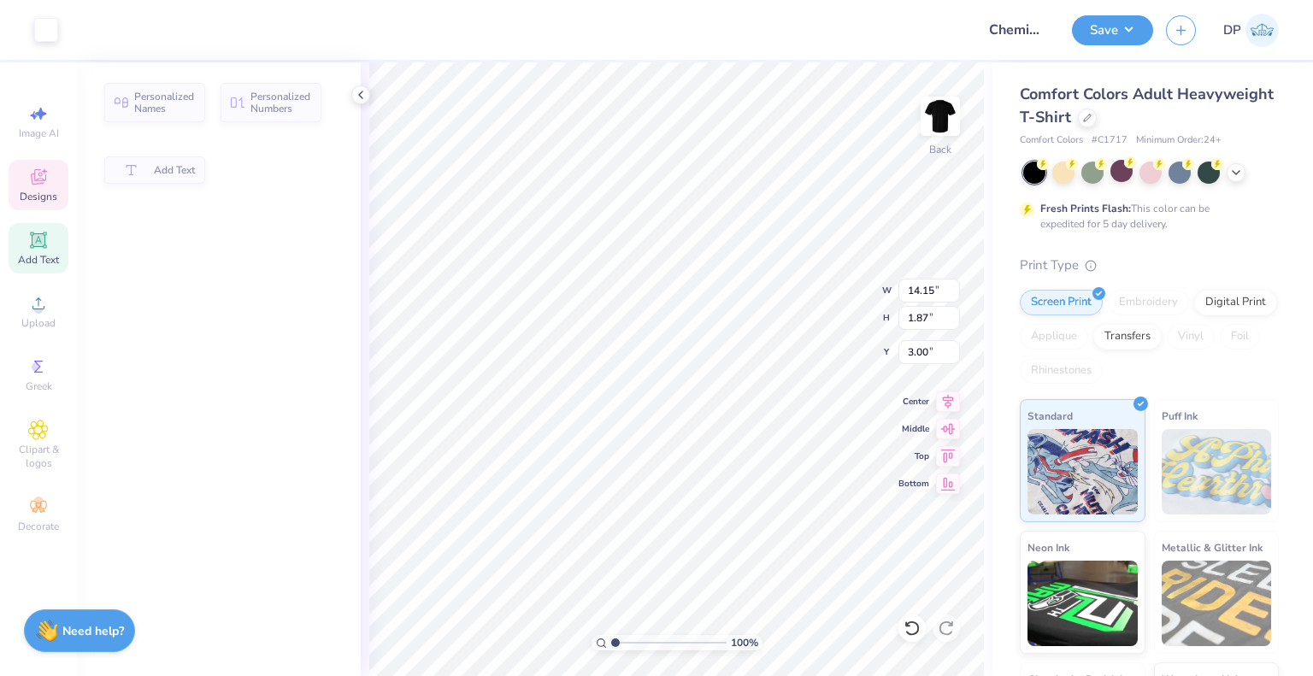
scroll to position [0, 0]
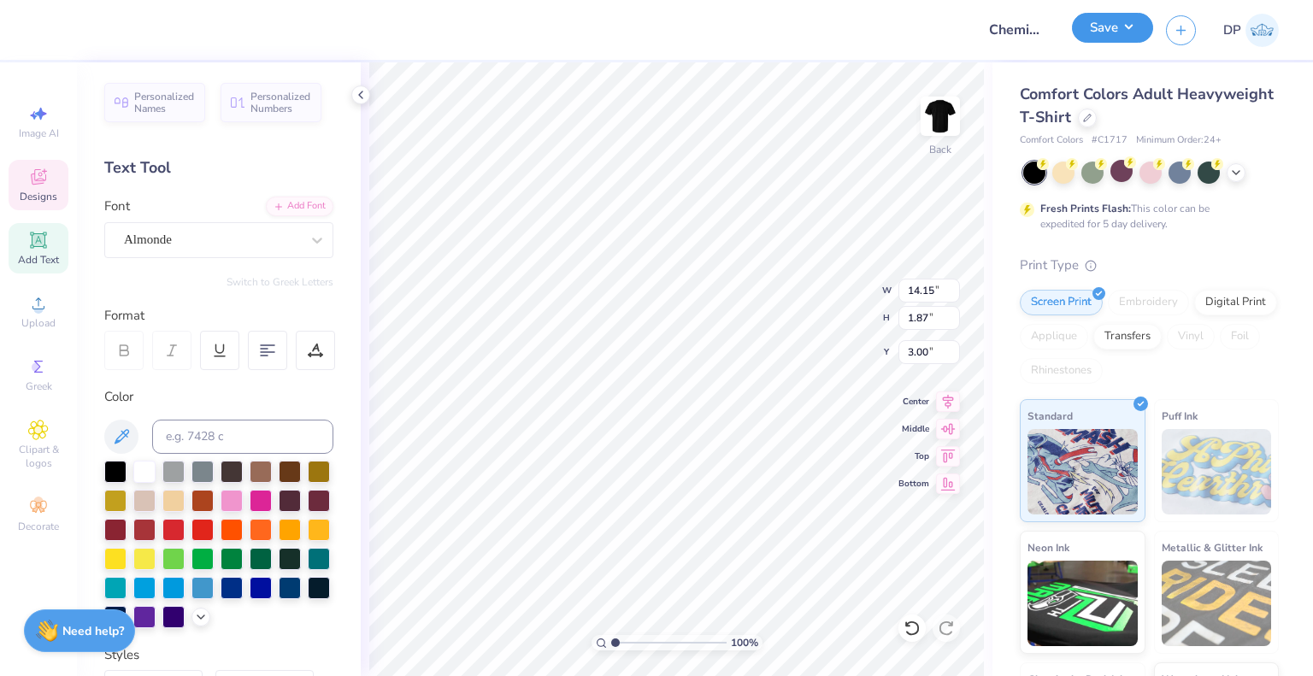
click at [1118, 31] on button "Save" at bounding box center [1112, 28] width 81 height 30
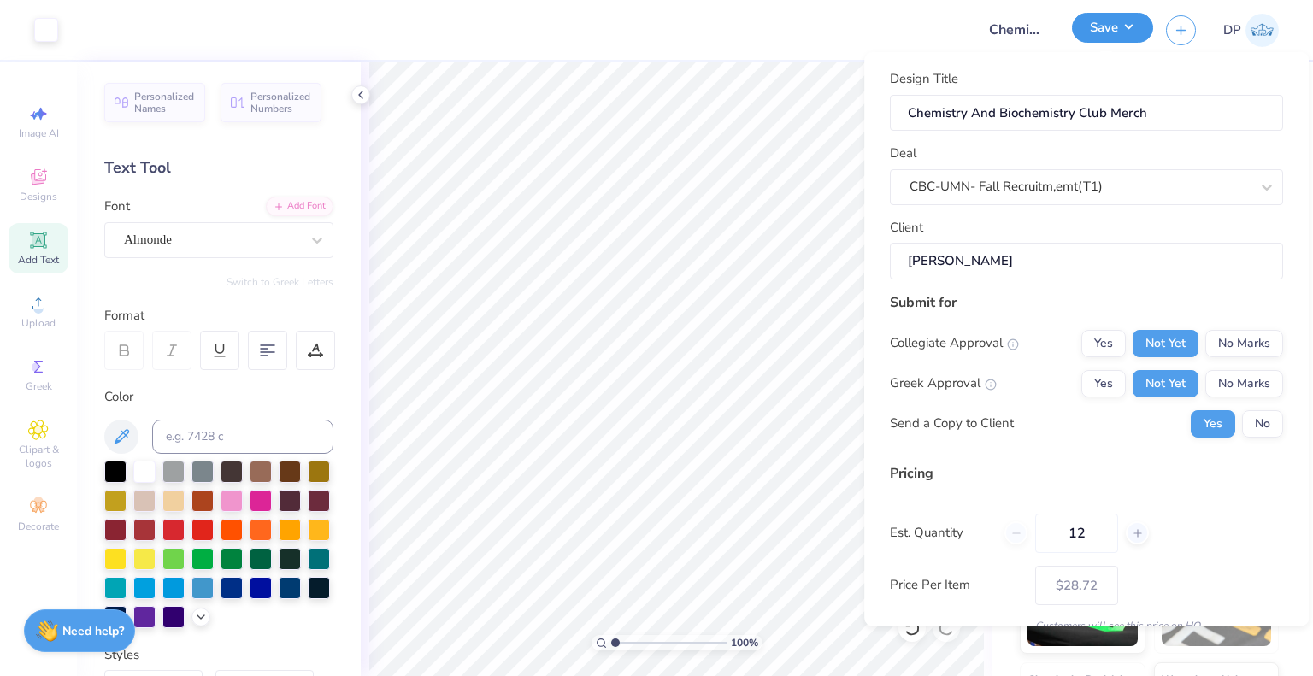
click at [1135, 35] on button "Save" at bounding box center [1112, 28] width 81 height 30
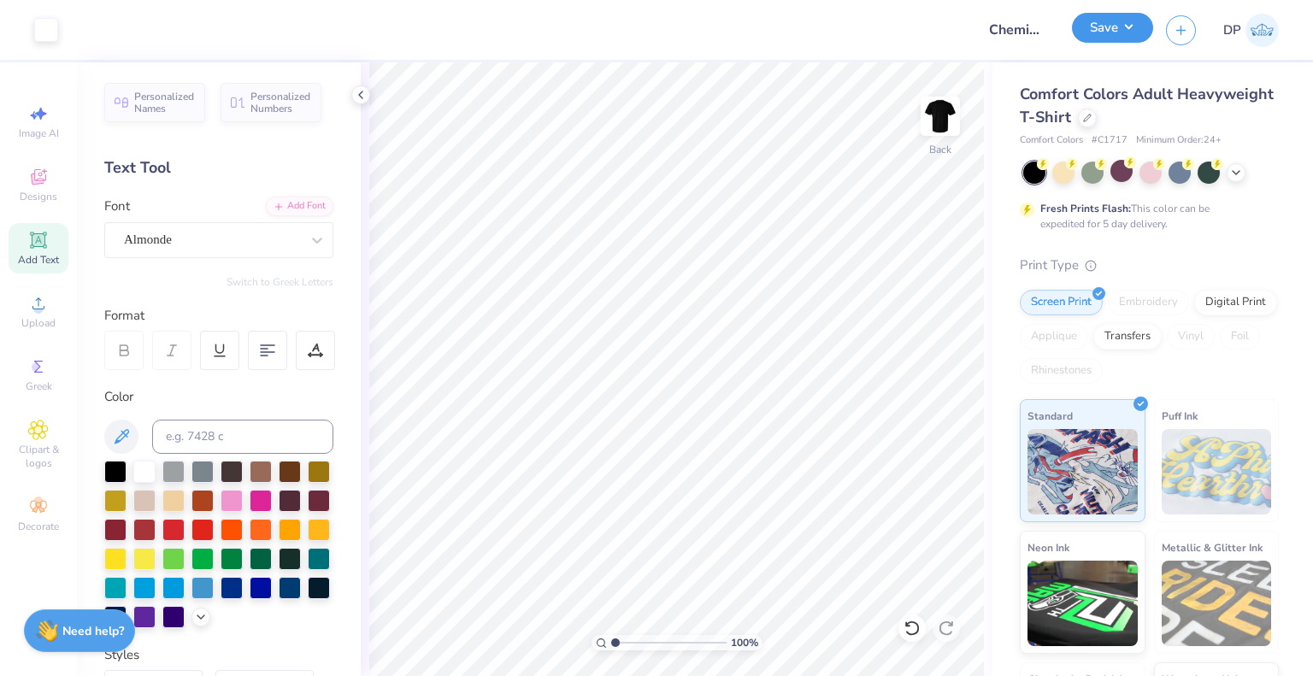
click at [1135, 35] on button "Save" at bounding box center [1112, 28] width 81 height 30
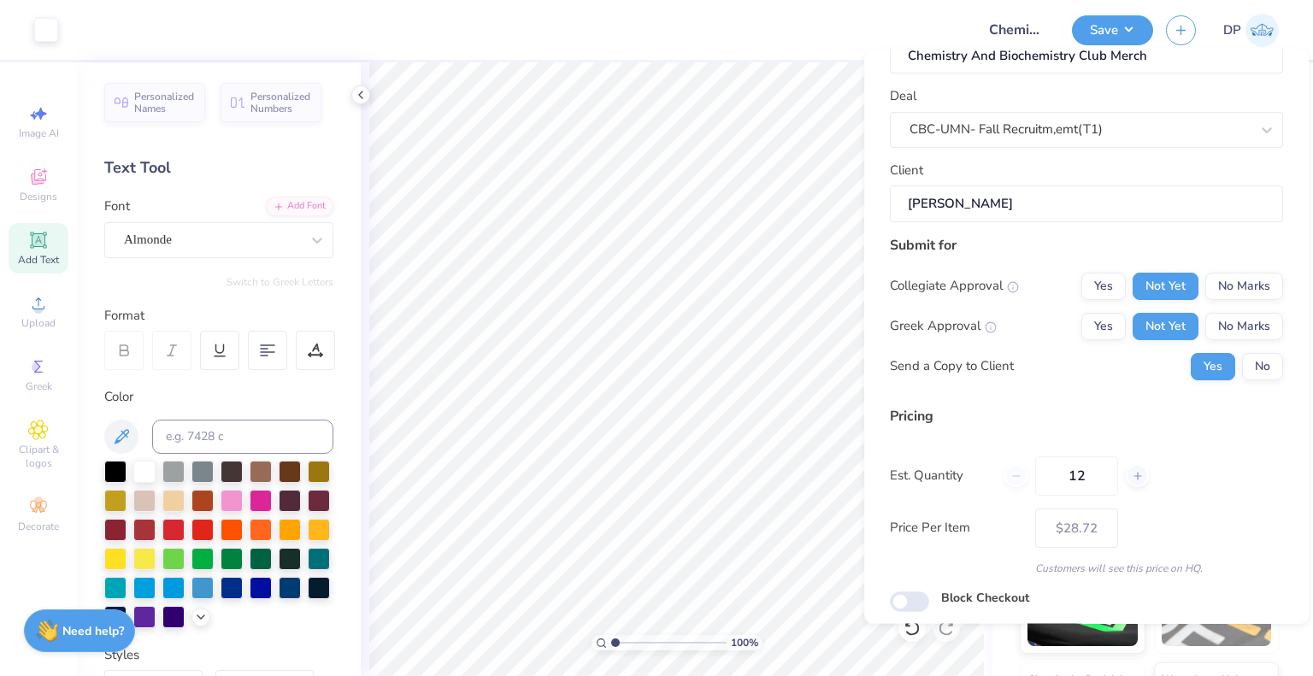
scroll to position [111, 0]
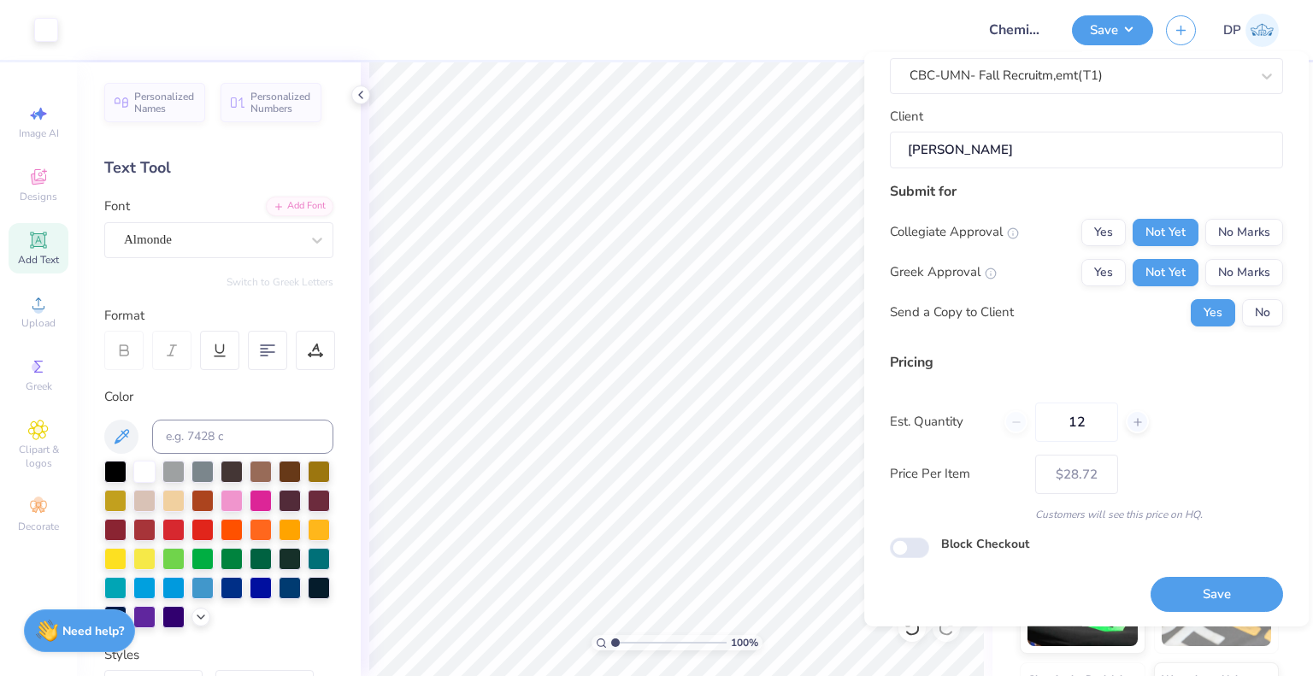
click at [1211, 565] on div "Save" at bounding box center [1217, 585] width 133 height 54
click at [1204, 589] on button "Save" at bounding box center [1217, 594] width 133 height 35
type input "$28.72"
